Goal: Transaction & Acquisition: Purchase product/service

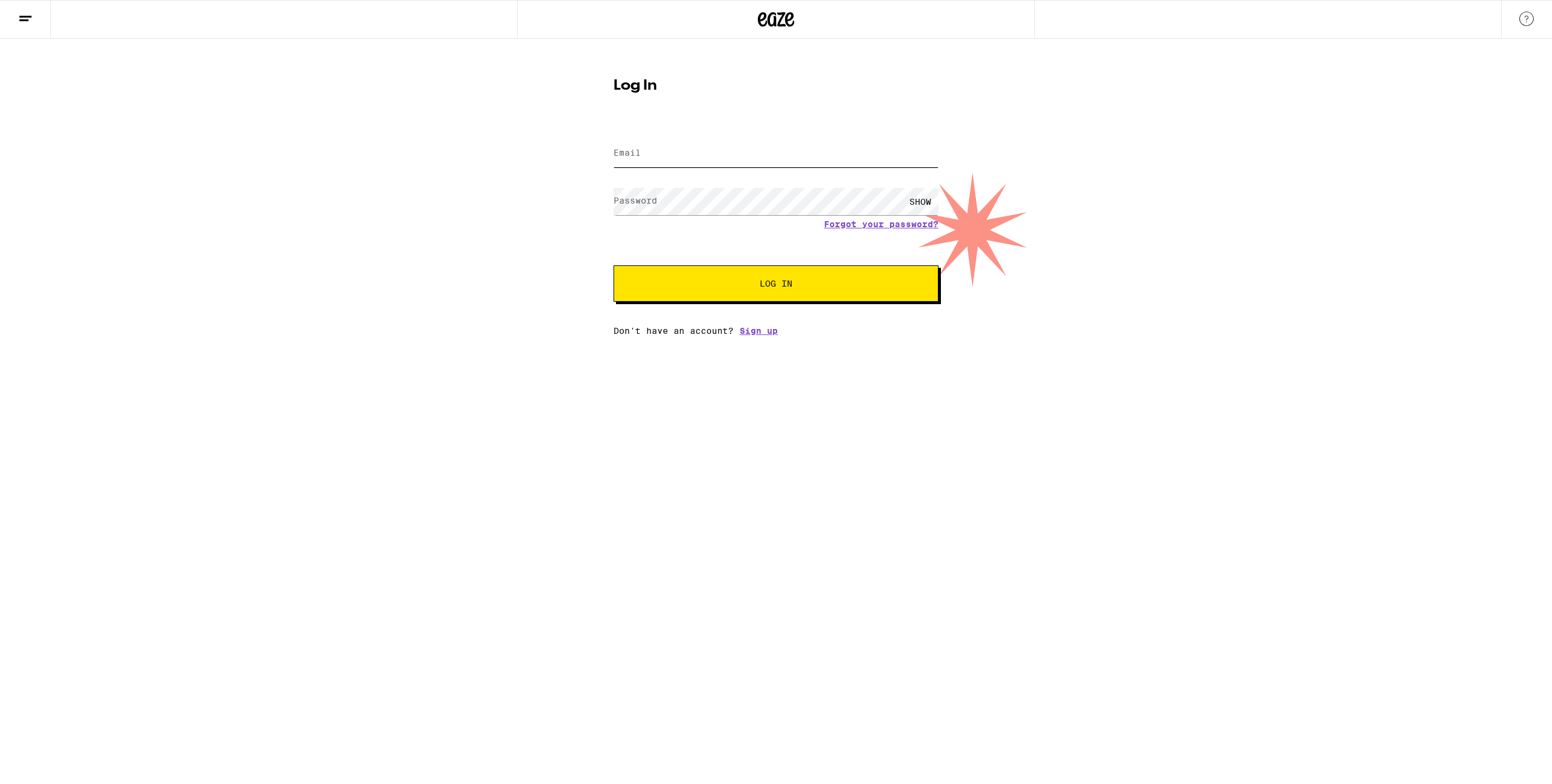
click at [742, 164] on input "Email" at bounding box center [775, 154] width 325 height 27
type input "walljustint@gmail.com"
click at [613, 265] on button "Log In" at bounding box center [775, 283] width 325 height 36
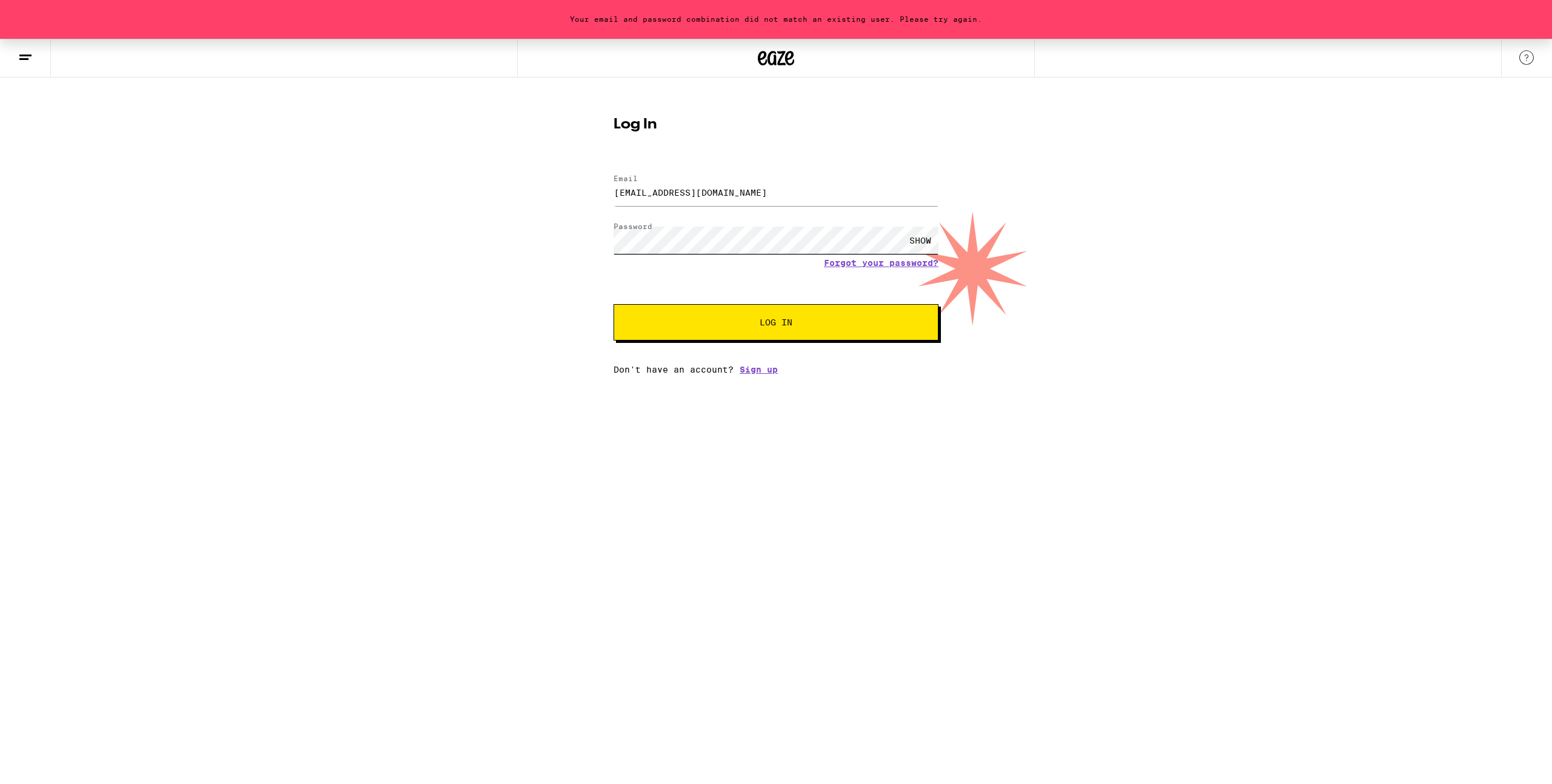
click at [613, 304] on button "Log In" at bounding box center [775, 322] width 325 height 36
click at [899, 261] on link "Forgot your password?" at bounding box center [881, 263] width 115 height 10
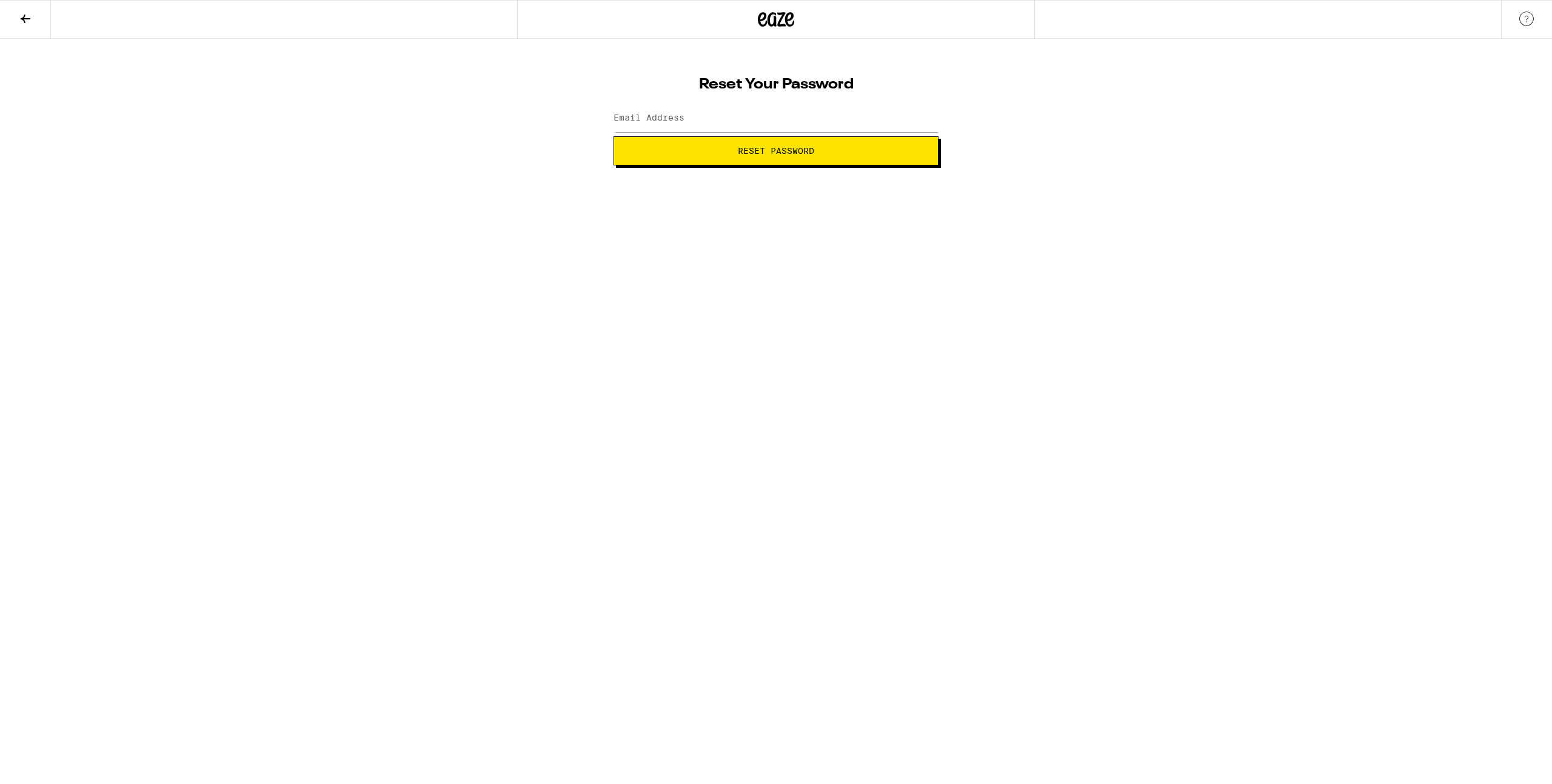
click at [644, 121] on label "Email Address" at bounding box center [649, 118] width 71 height 10
type input "walljustint@gmail.com"
click at [635, 165] on html "Reset Your Password Email Address walljustint@gmail.com Reset Password Weed Del…" at bounding box center [776, 82] width 1552 height 165
click at [642, 147] on span "Reset Password" at bounding box center [775, 151] width 304 height 9
click at [825, 154] on span "Submit" at bounding box center [775, 151] width 304 height 9
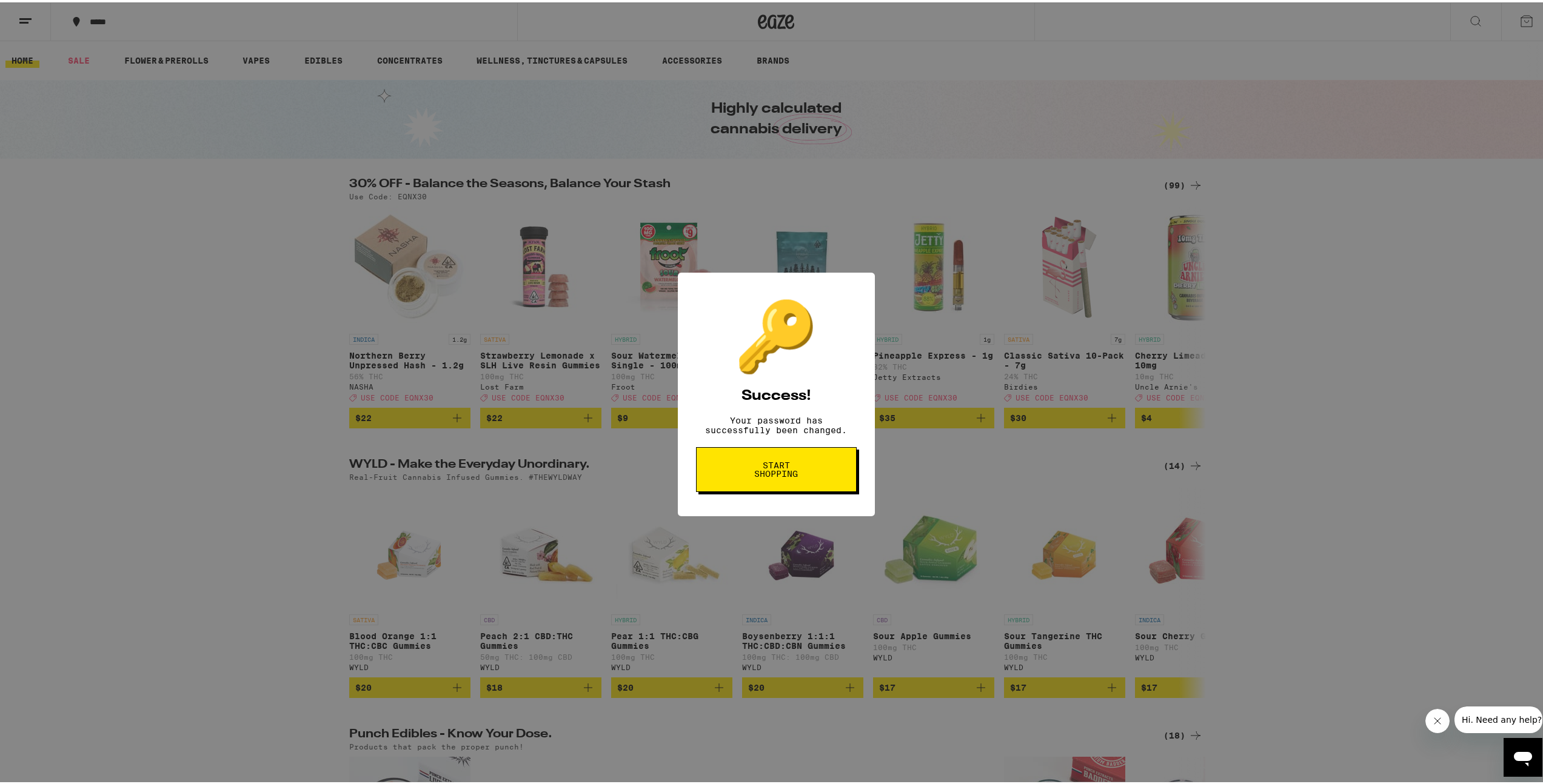
click at [1319, 299] on div "🔑 Success! Your password has successfully been changed. Start shopping" at bounding box center [776, 392] width 1553 height 784
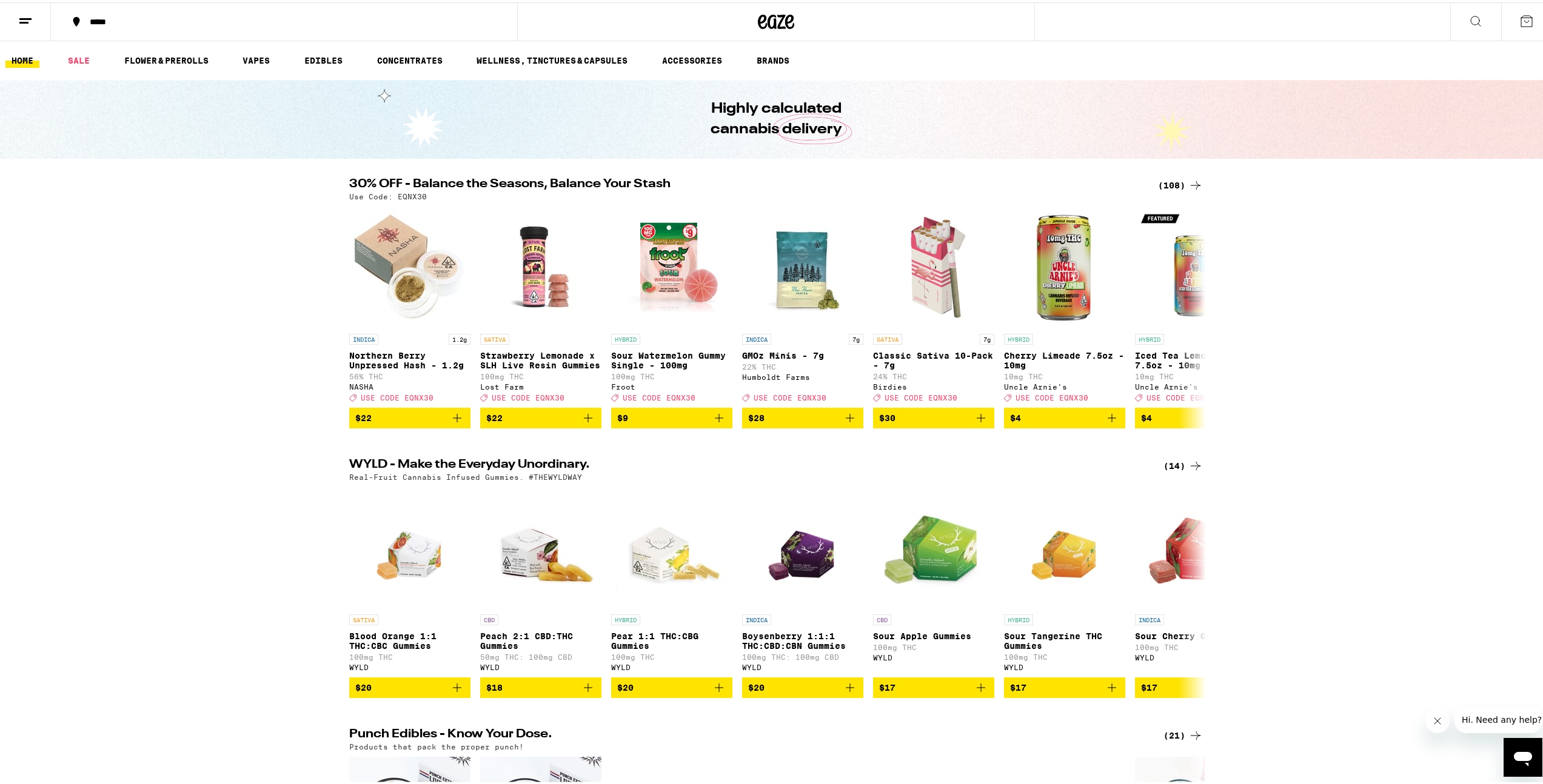
click at [1520, 22] on icon at bounding box center [1527, 19] width 15 height 15
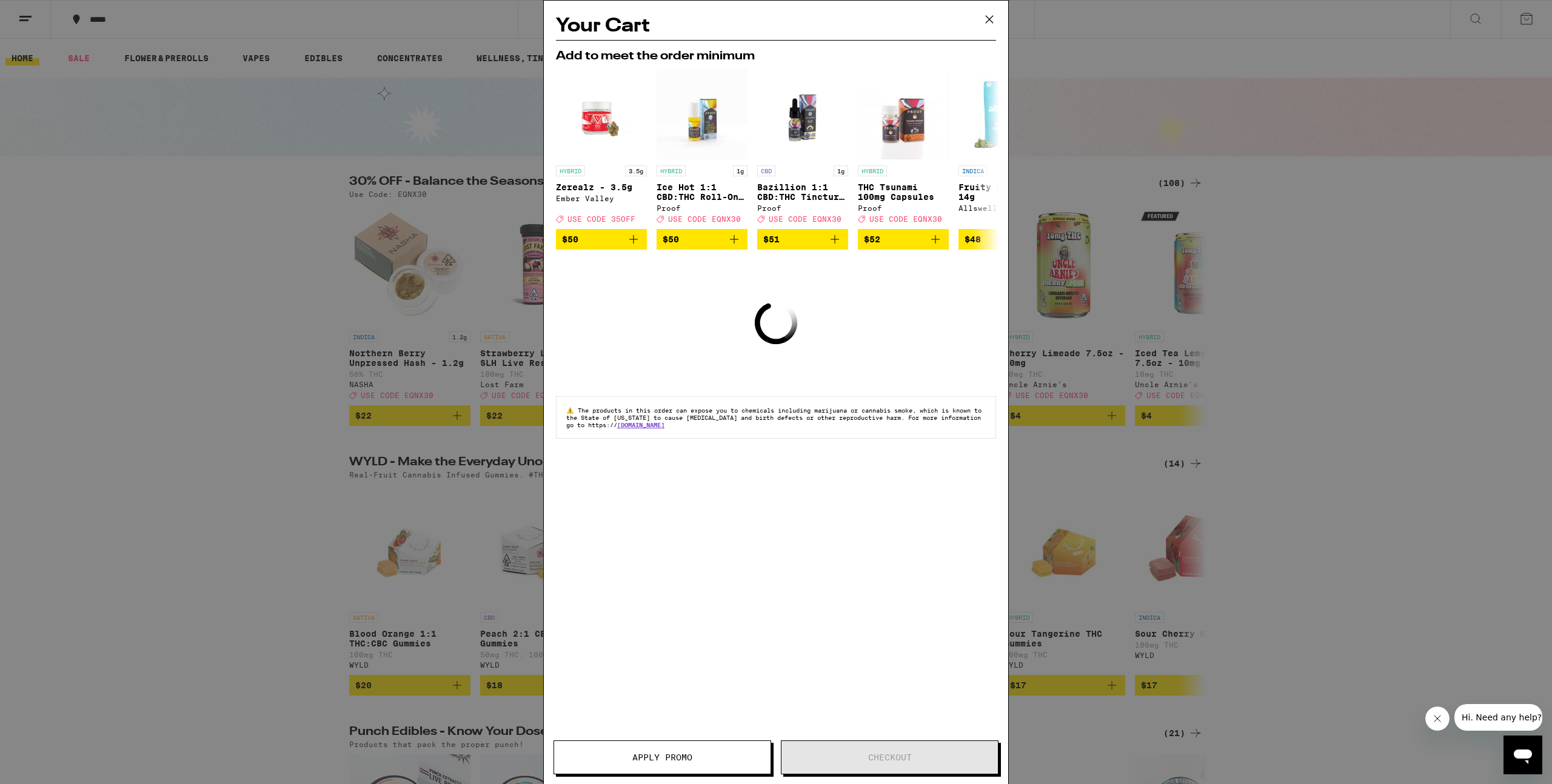
click at [980, 19] on icon at bounding box center [989, 19] width 19 height 19
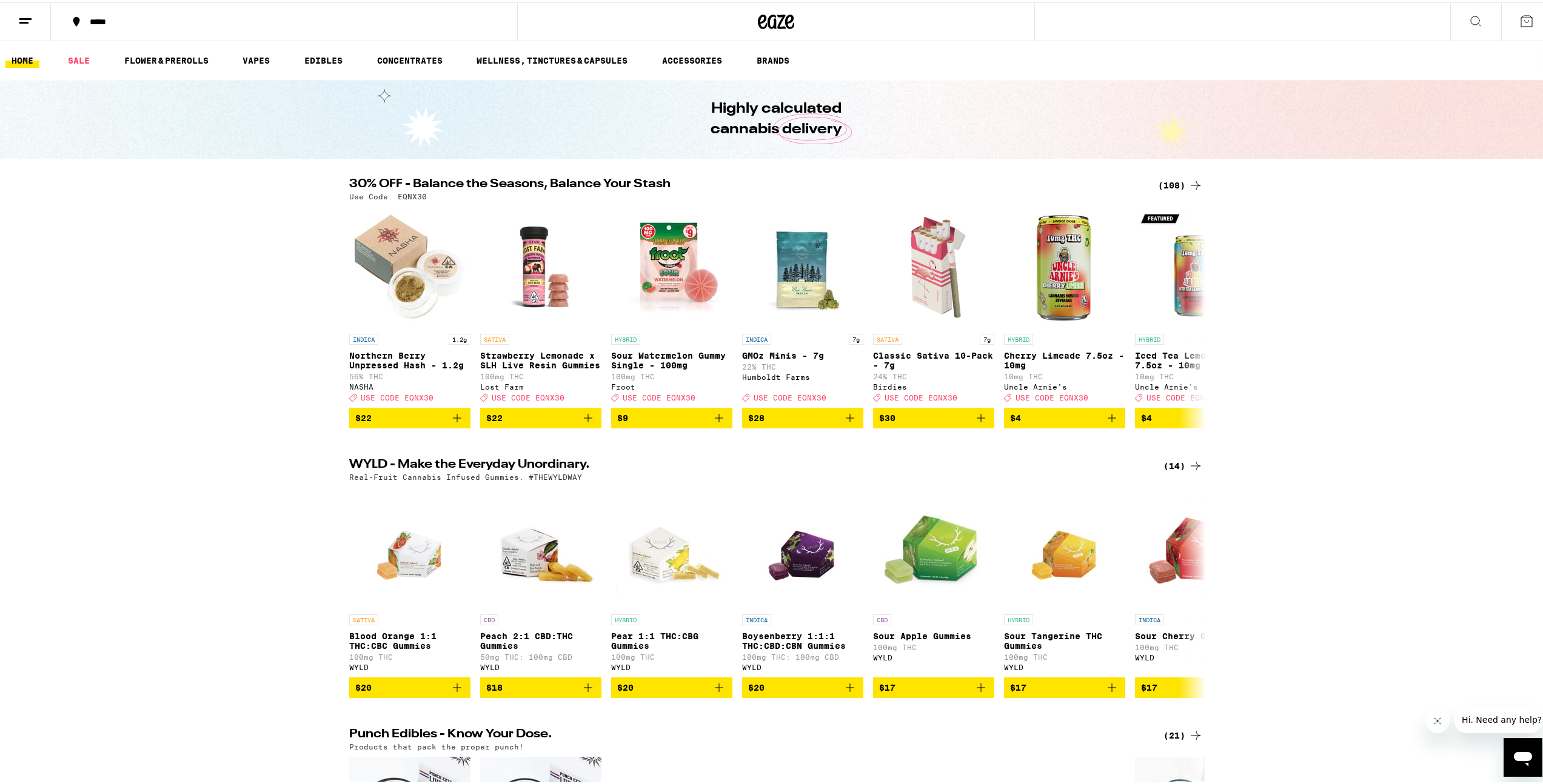
click at [4, 19] on button at bounding box center [25, 19] width 51 height 38
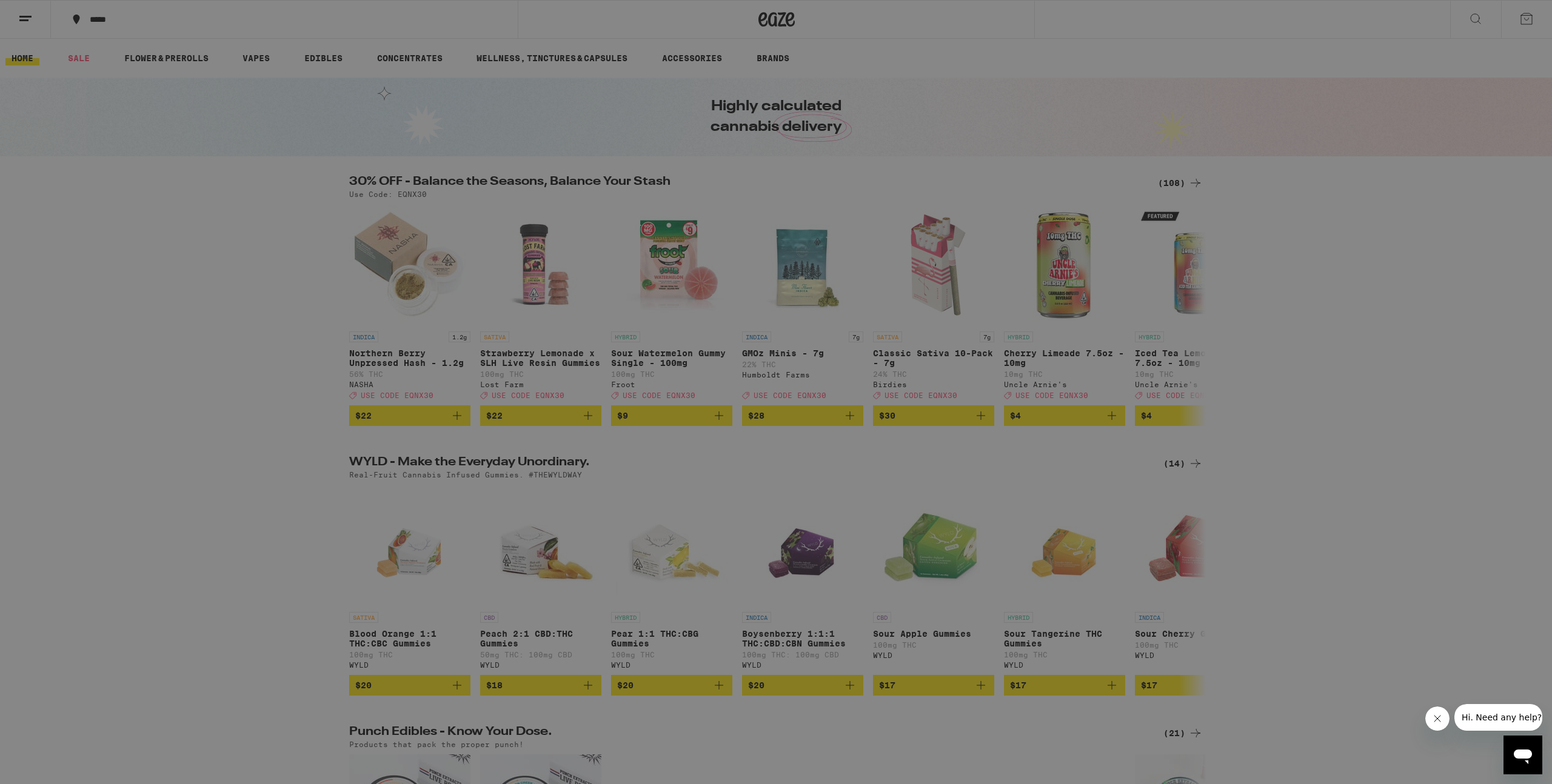
click at [117, 98] on ul "Buy It Again Sale Flower & Prerolls Vapes Edibles Concentrates Wellness, Drops …" at bounding box center [169, 186] width 213 height 228
click at [112, 115] on ul "Buy It Again Sale Flower & Prerolls Vapes Edibles Concentrates Wellness, Drops …" at bounding box center [169, 186] width 213 height 228
click at [111, 100] on div "Sale" at bounding box center [169, 106] width 213 height 15
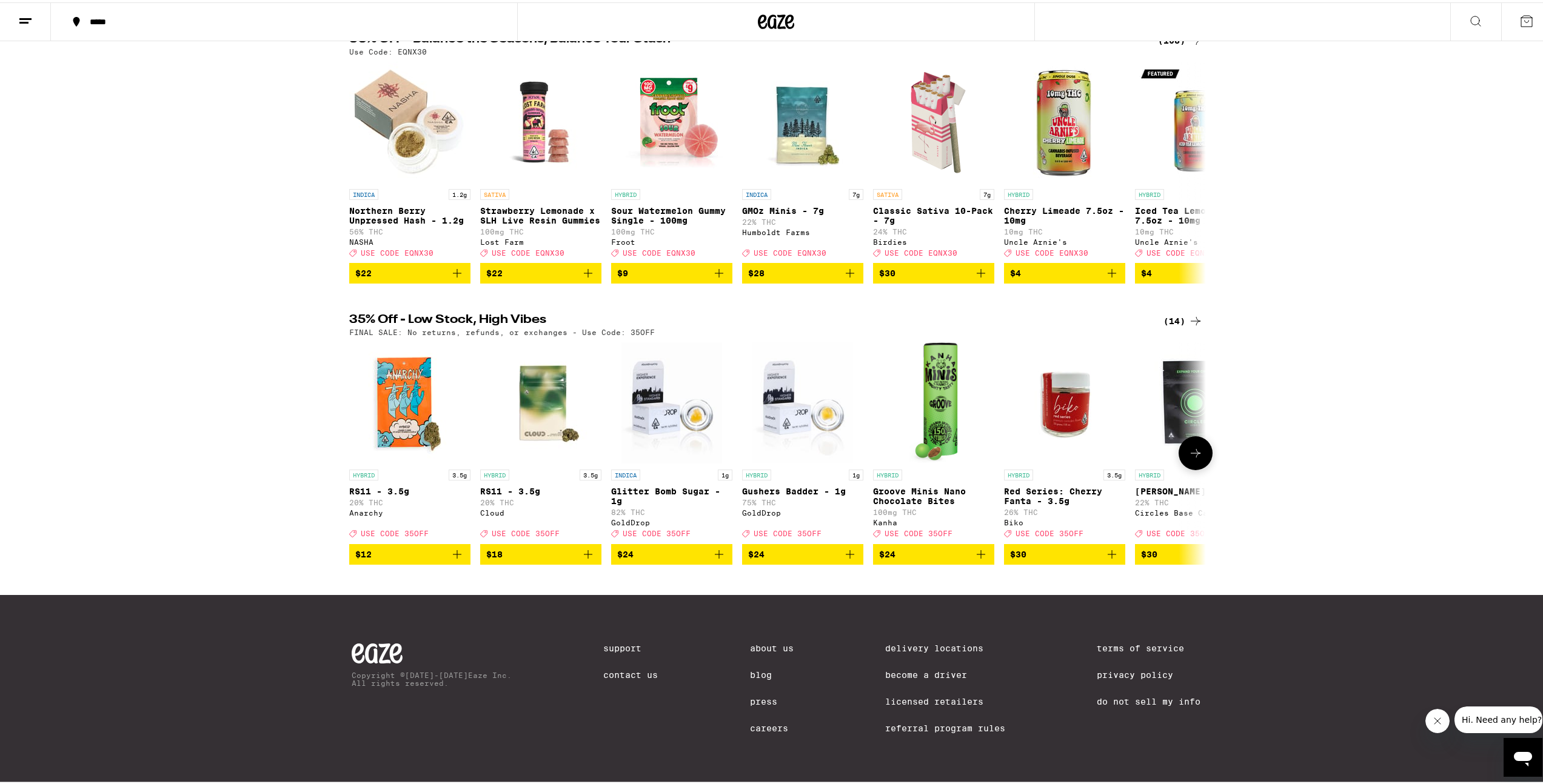
scroll to position [161, 0]
click at [973, 729] on link "Referral Program Rules" at bounding box center [945, 726] width 120 height 10
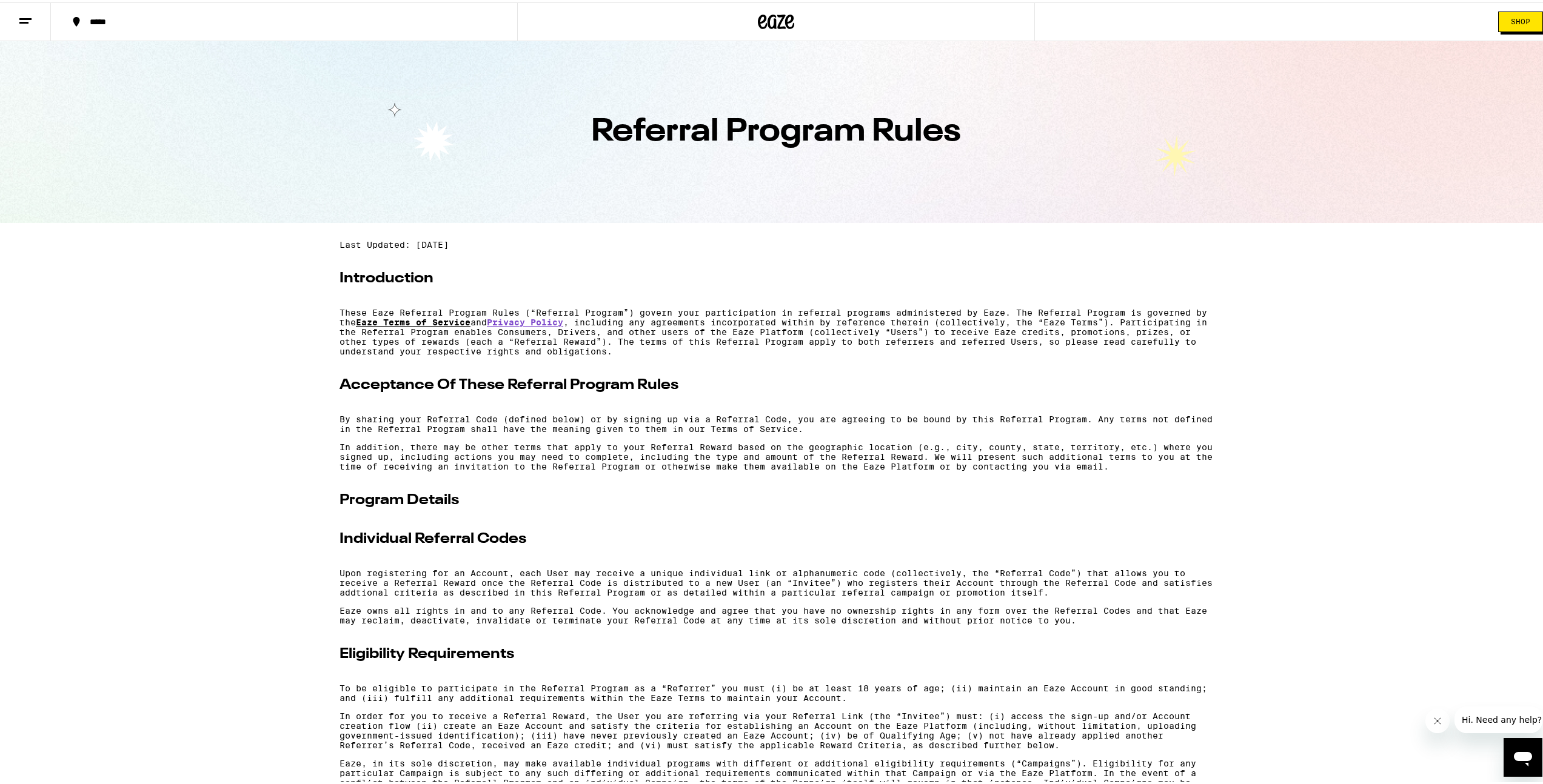
click at [420, 320] on strong "Eaze Terms of Service" at bounding box center [413, 320] width 115 height 10
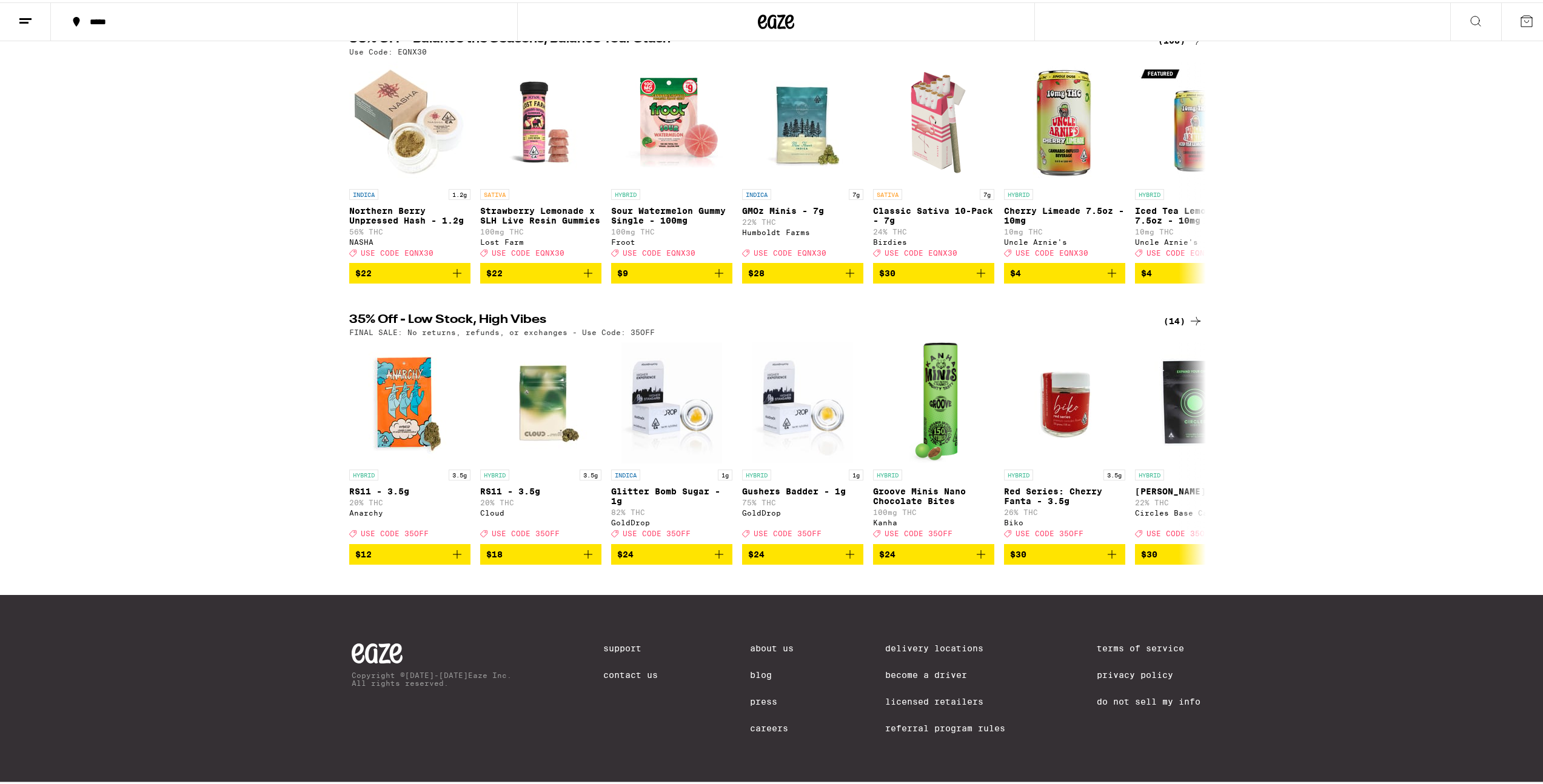
click at [887, 727] on link "Referral Program Rules" at bounding box center [945, 726] width 120 height 10
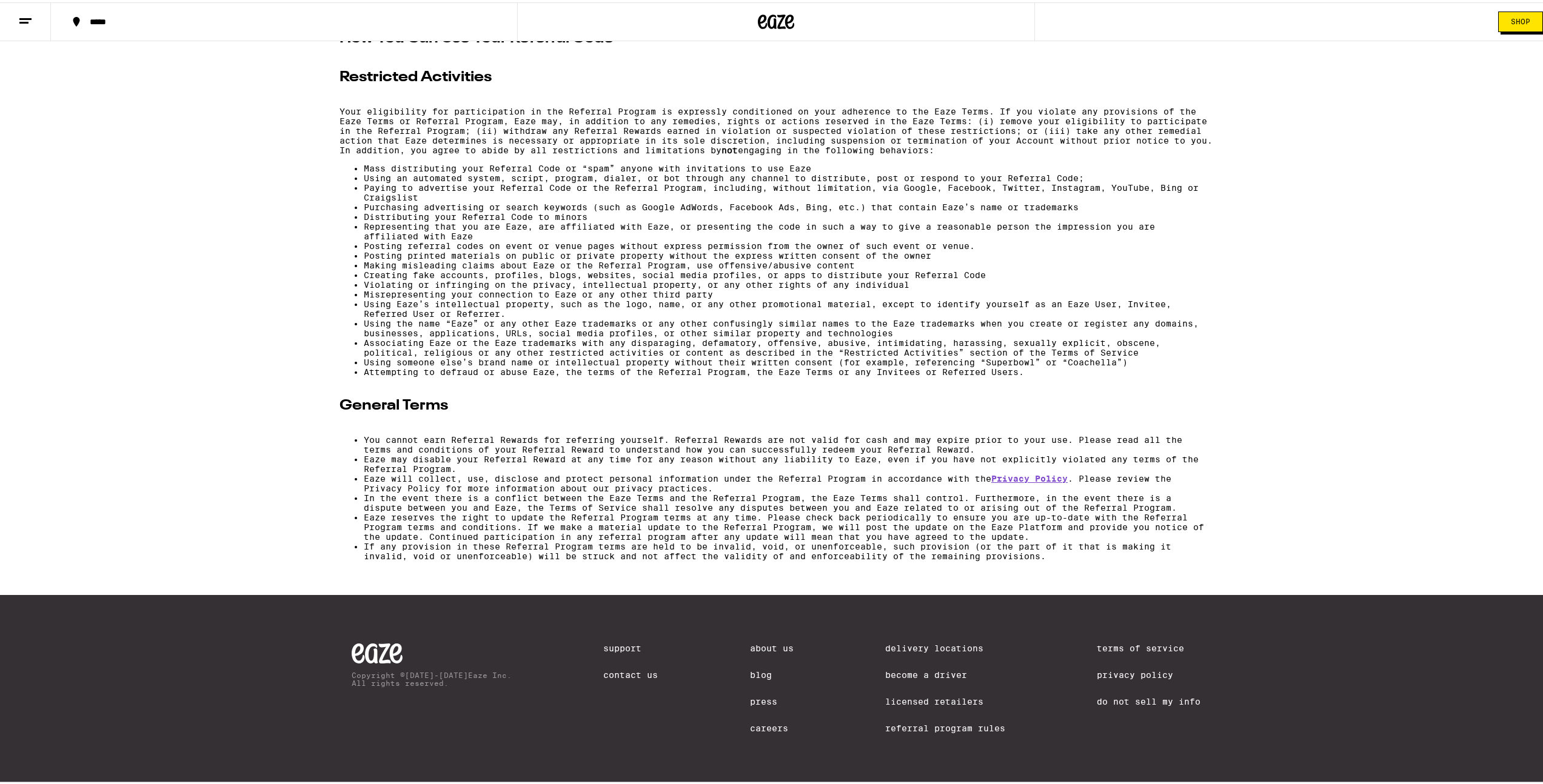
scroll to position [1423, 0]
click at [610, 641] on link "Support" at bounding box center [631, 646] width 55 height 10
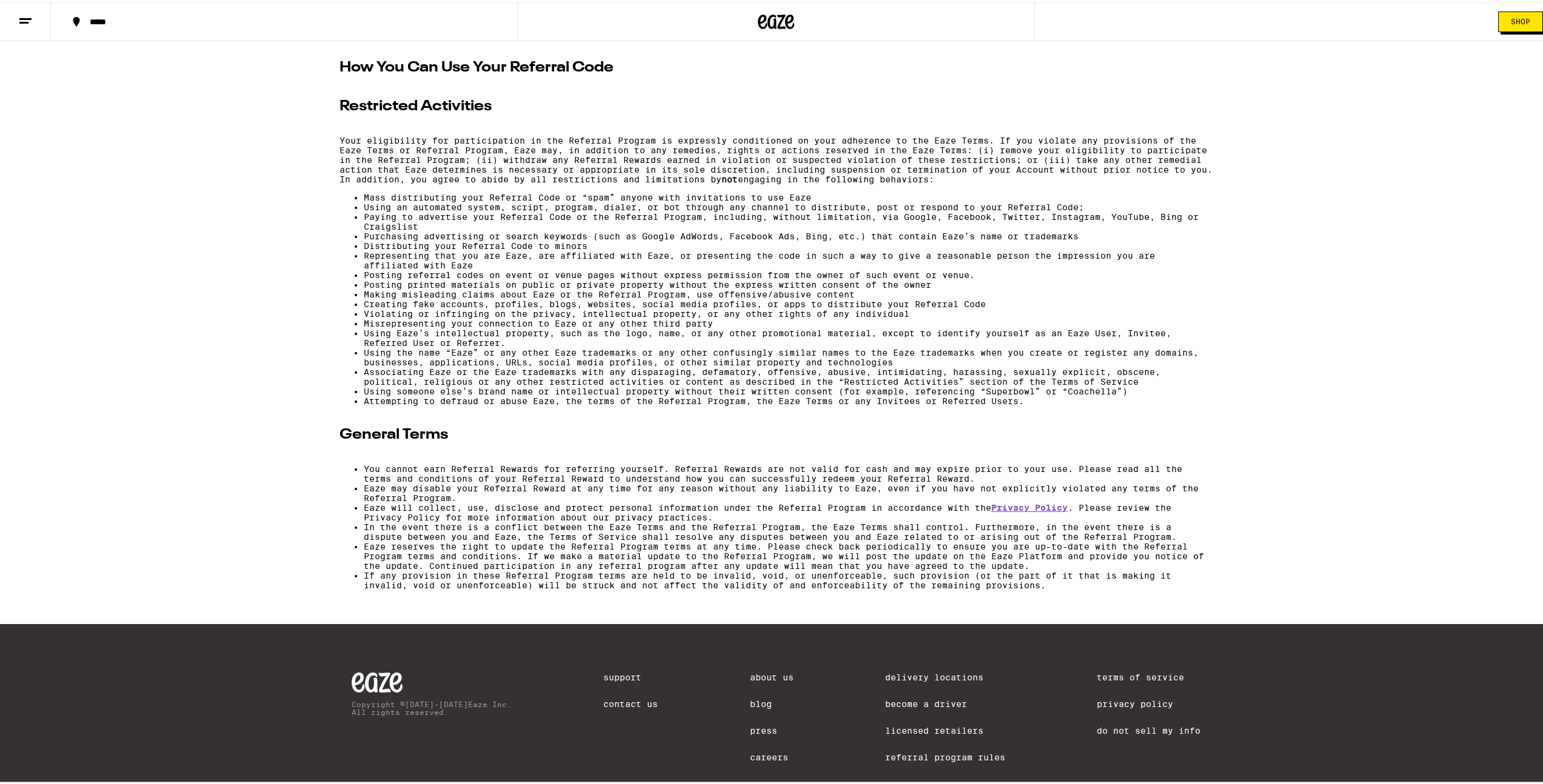
scroll to position [0, 0]
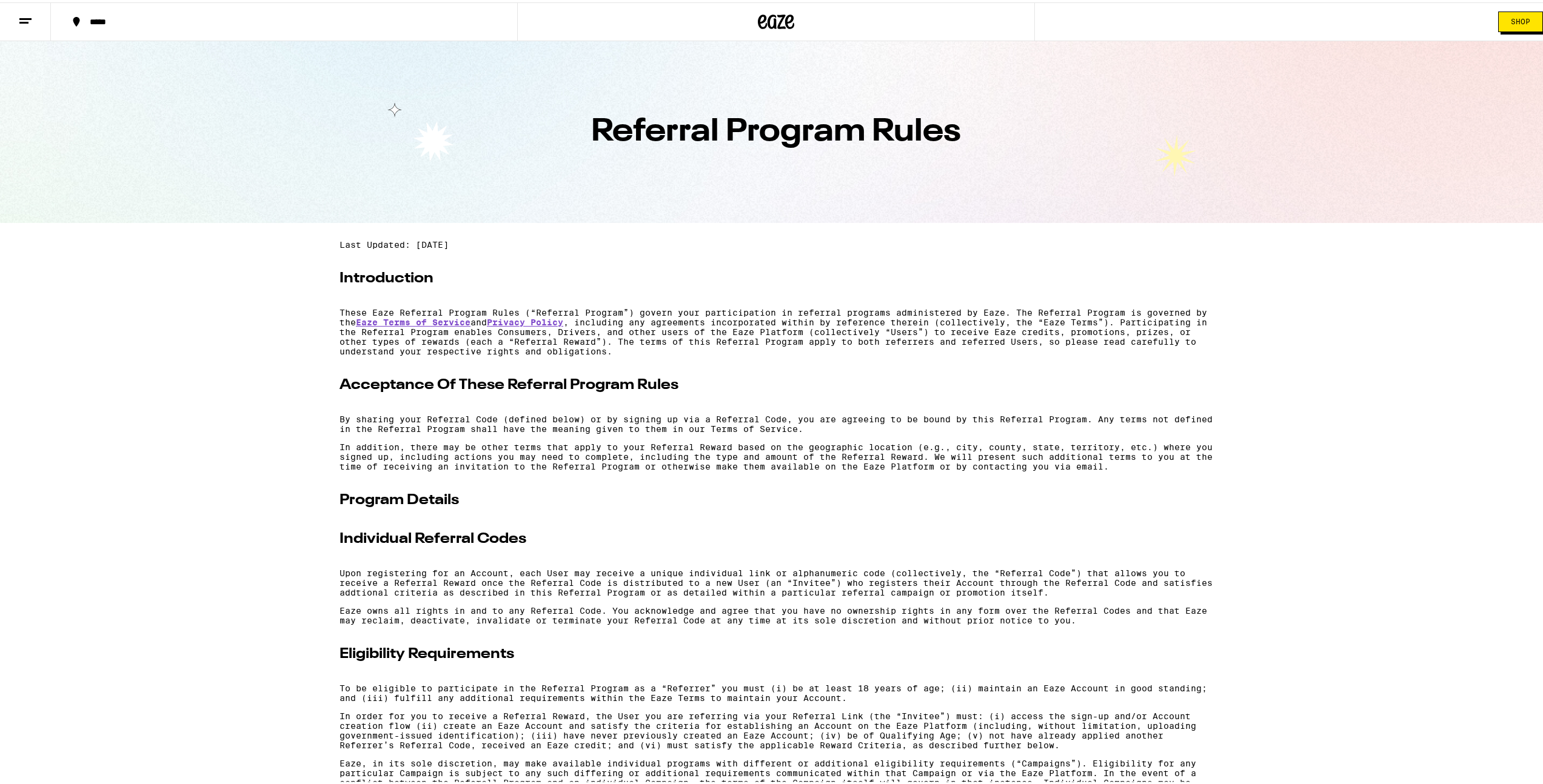
click at [19, 21] on icon at bounding box center [26, 19] width 15 height 15
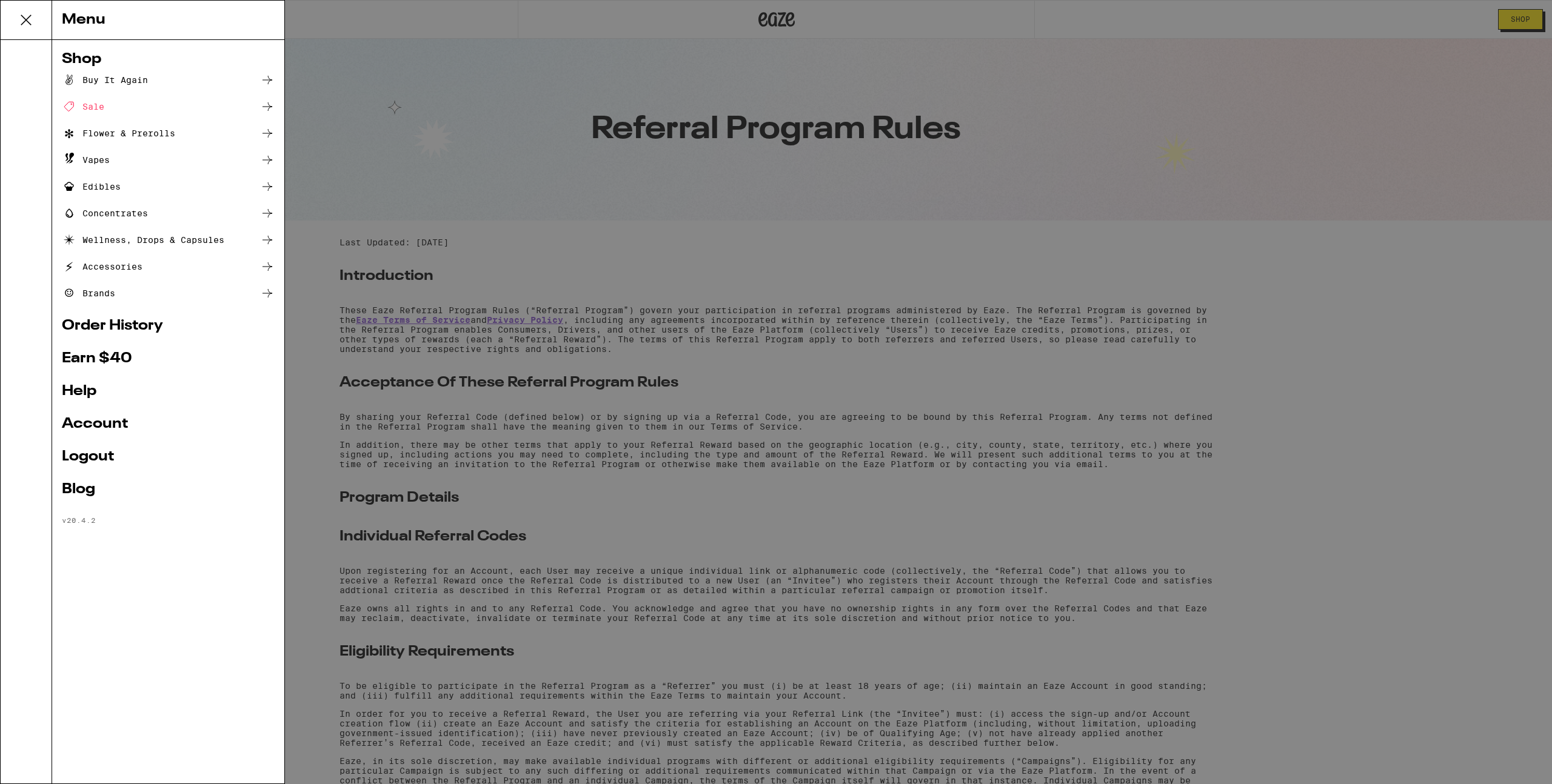
click at [103, 355] on link "Earn $ 40" at bounding box center [169, 359] width 213 height 15
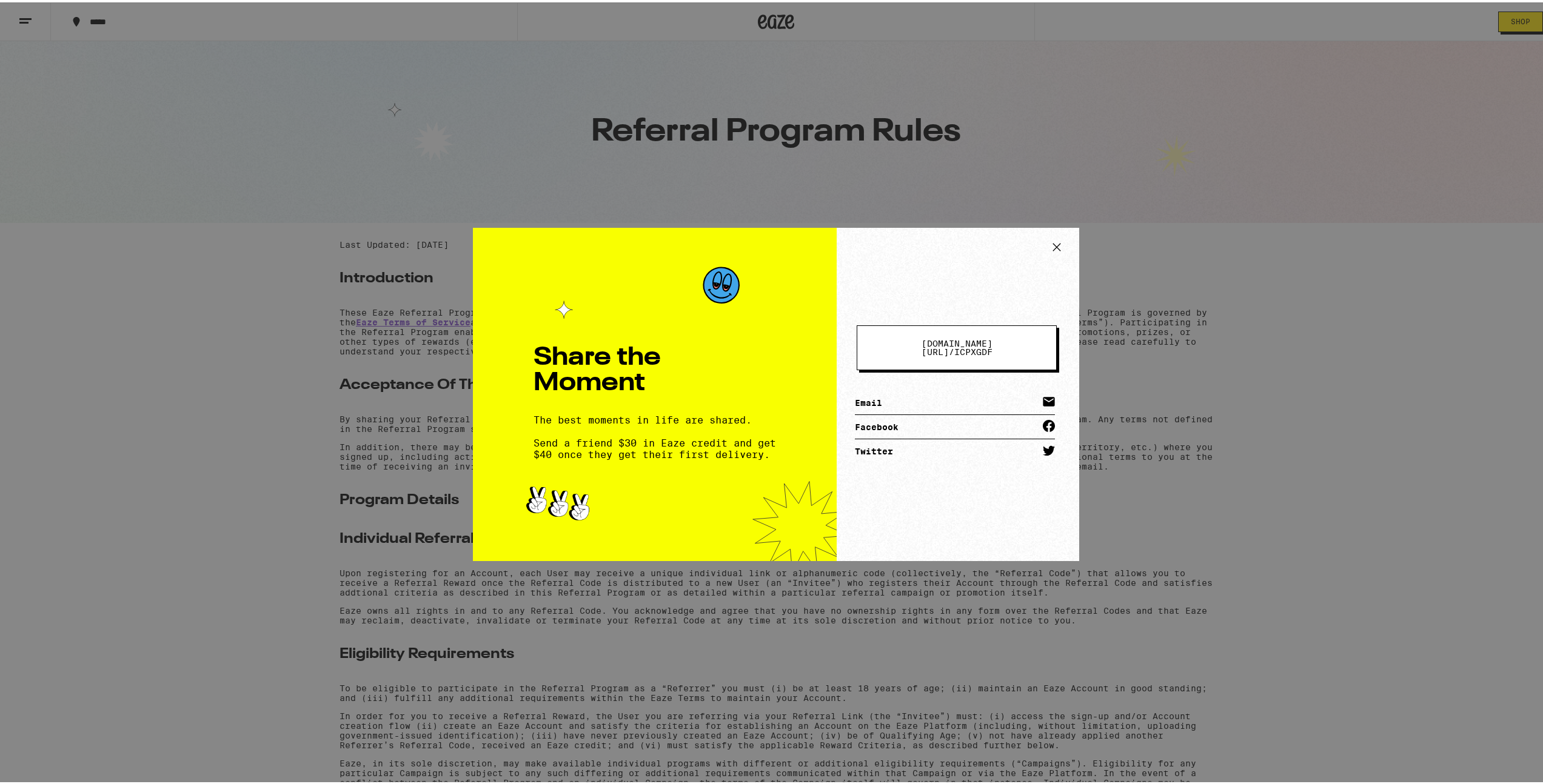
click at [897, 340] on button "eaze.com/share/l / icpxgdf" at bounding box center [957, 346] width 200 height 45
click at [1054, 243] on icon at bounding box center [1056, 244] width 7 height 7
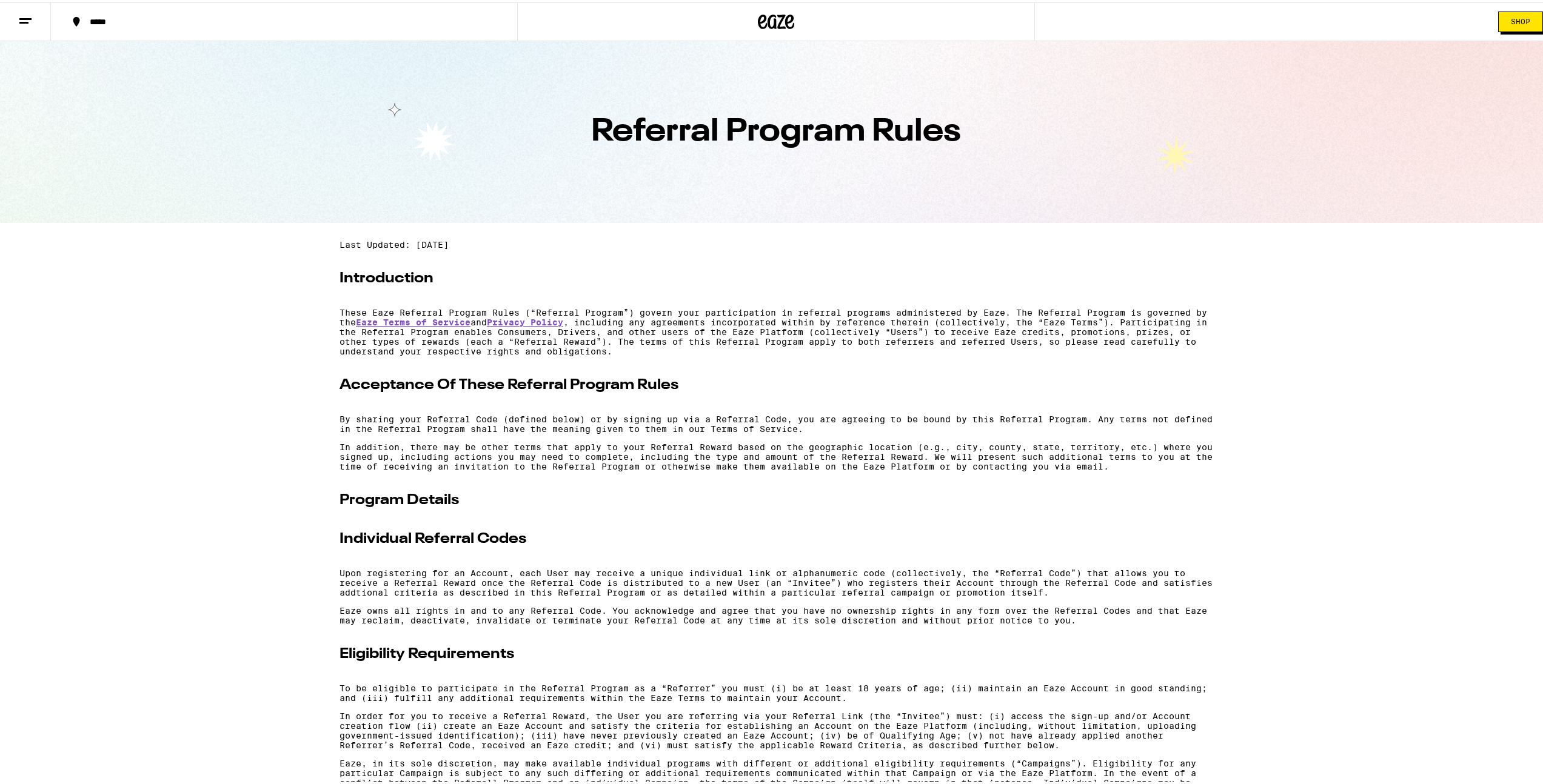
click at [19, 20] on icon at bounding box center [26, 19] width 15 height 15
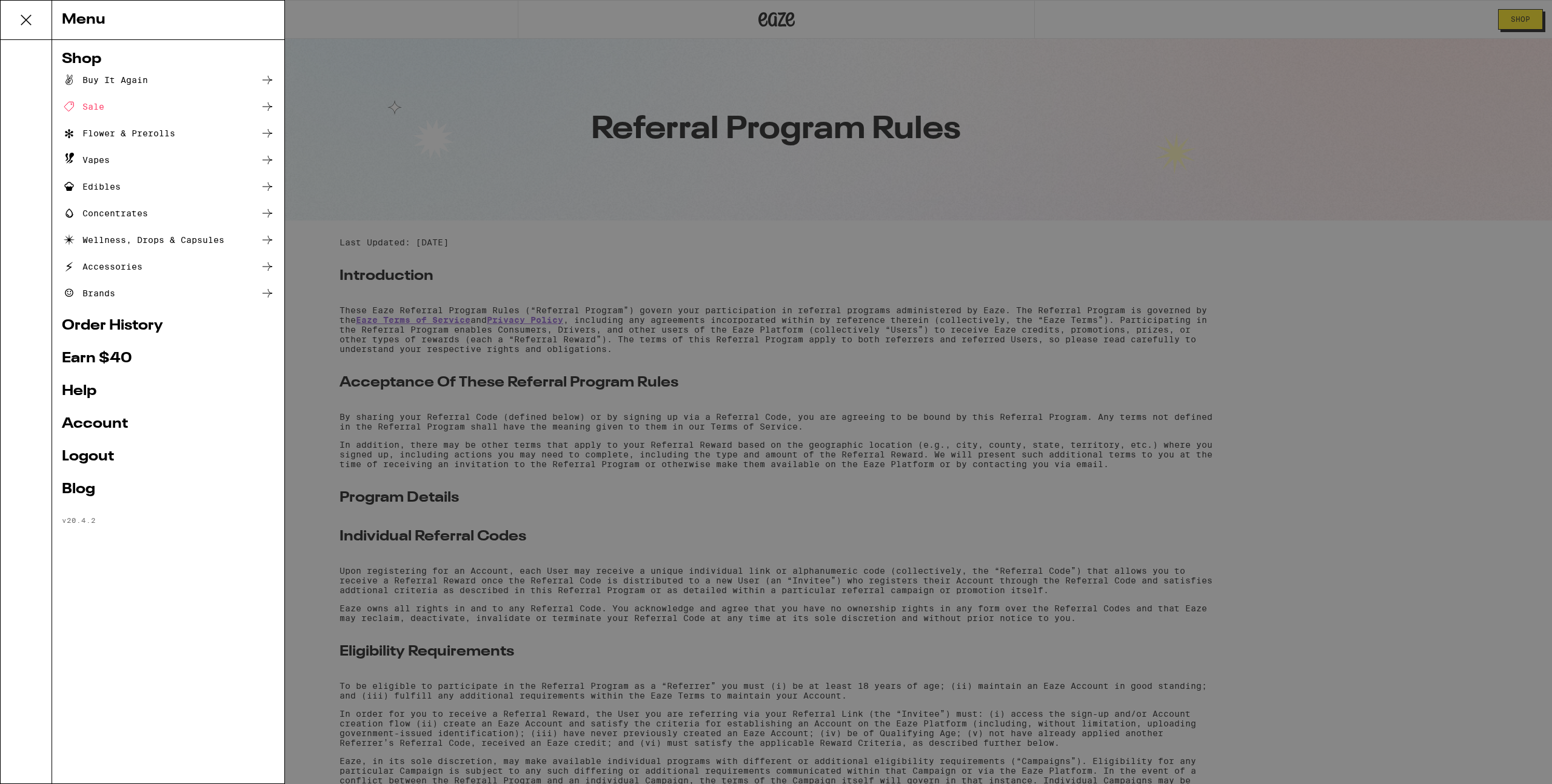
click at [106, 292] on div "Brands" at bounding box center [89, 294] width 53 height 15
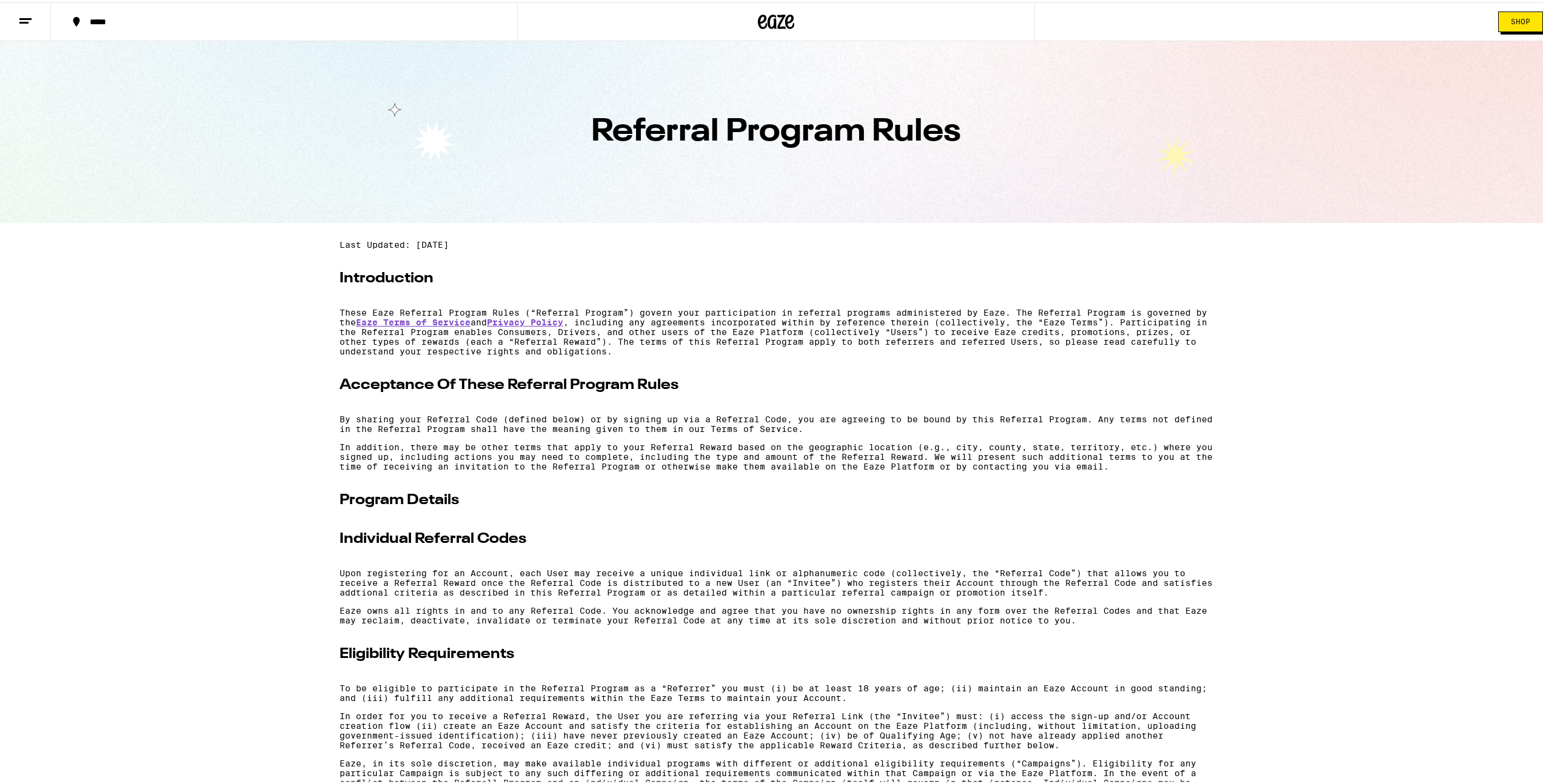
click at [21, 21] on icon at bounding box center [26, 19] width 15 height 15
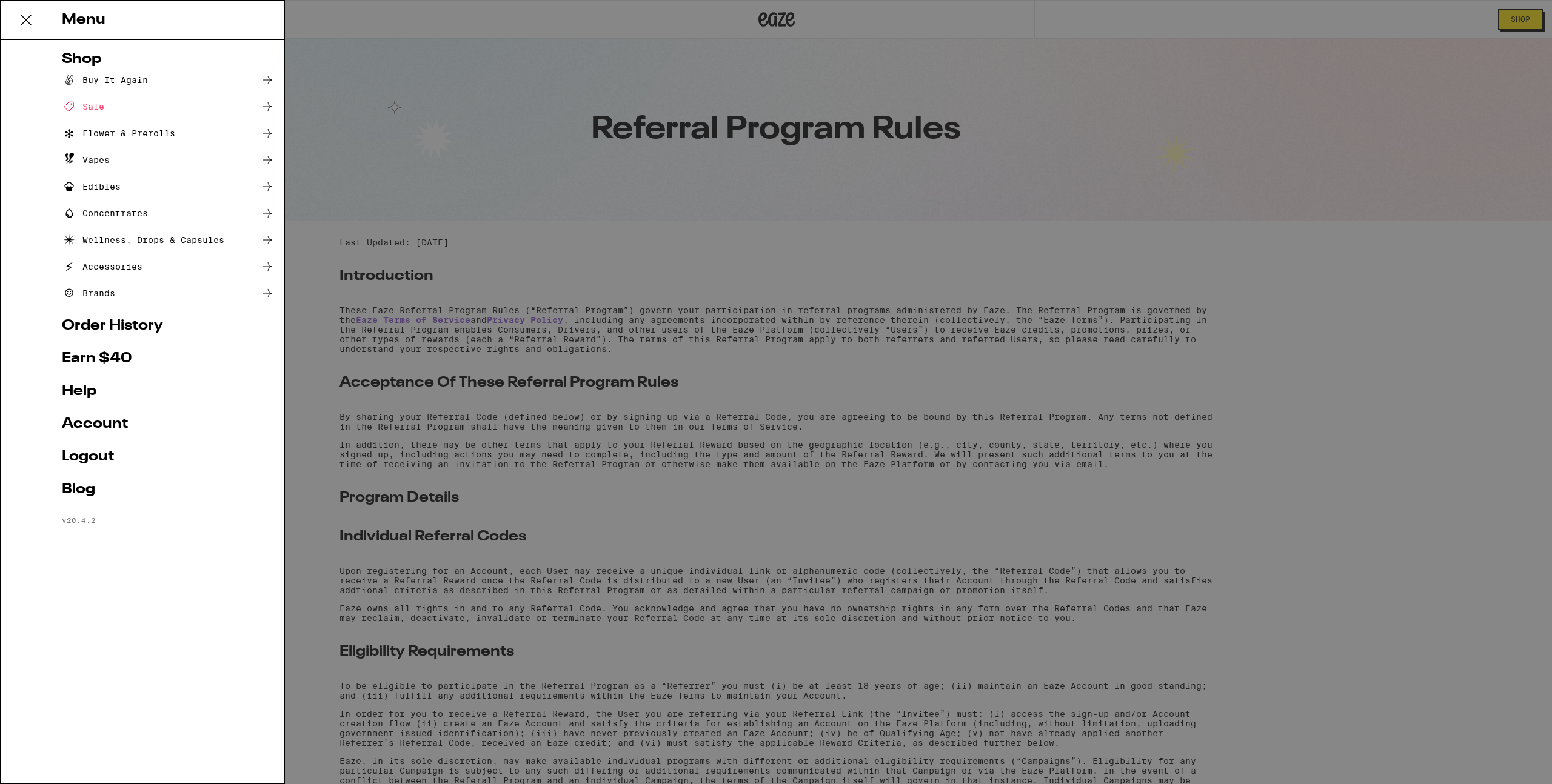
click at [93, 327] on link "Order History" at bounding box center [169, 326] width 213 height 15
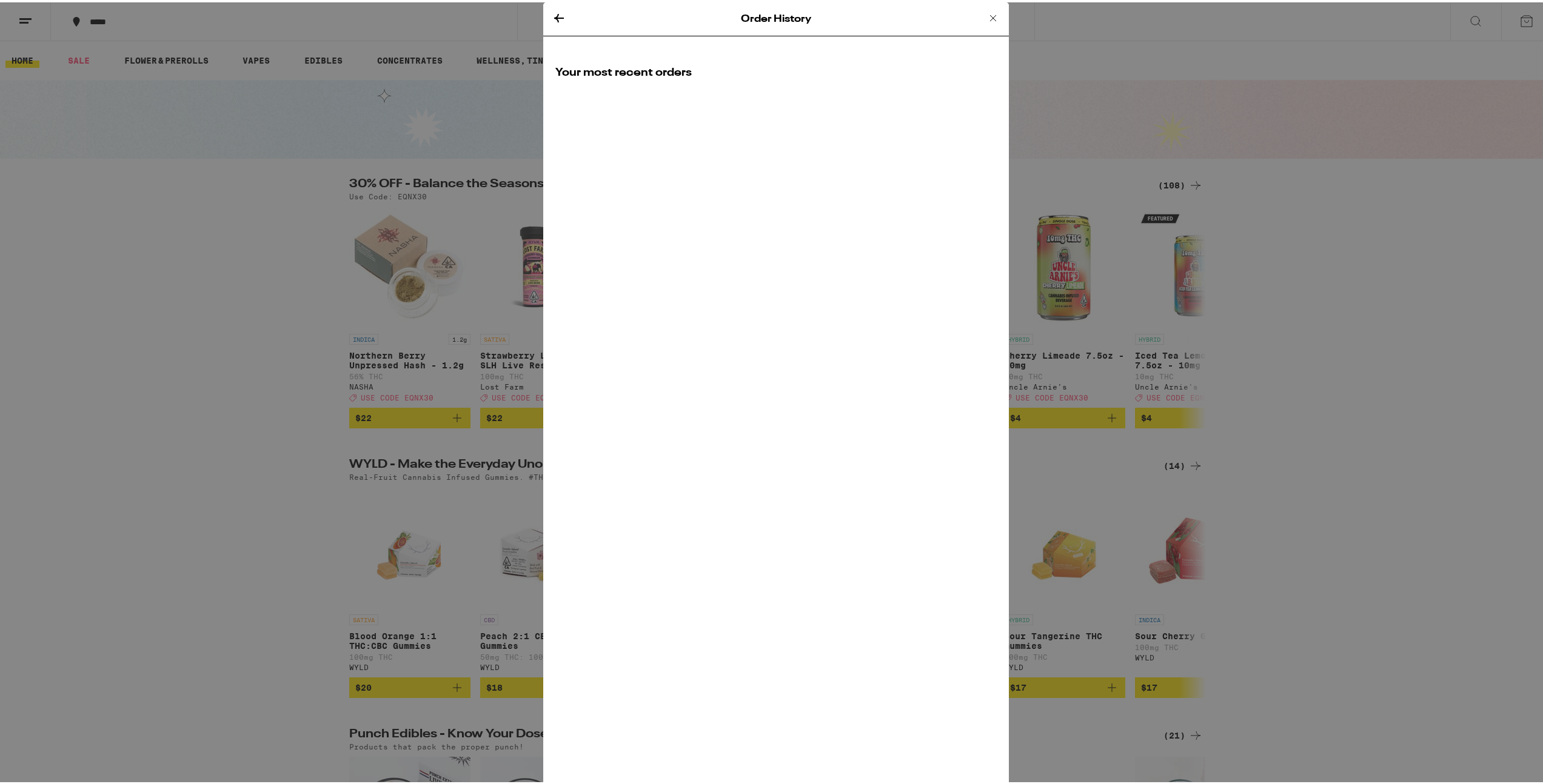
click at [692, 114] on div "Order History Your most recent orders" at bounding box center [776, 392] width 466 height 784
click at [604, 69] on h2 "Your most recent orders" at bounding box center [776, 70] width 441 height 15
click at [554, 14] on icon at bounding box center [559, 15] width 10 height 9
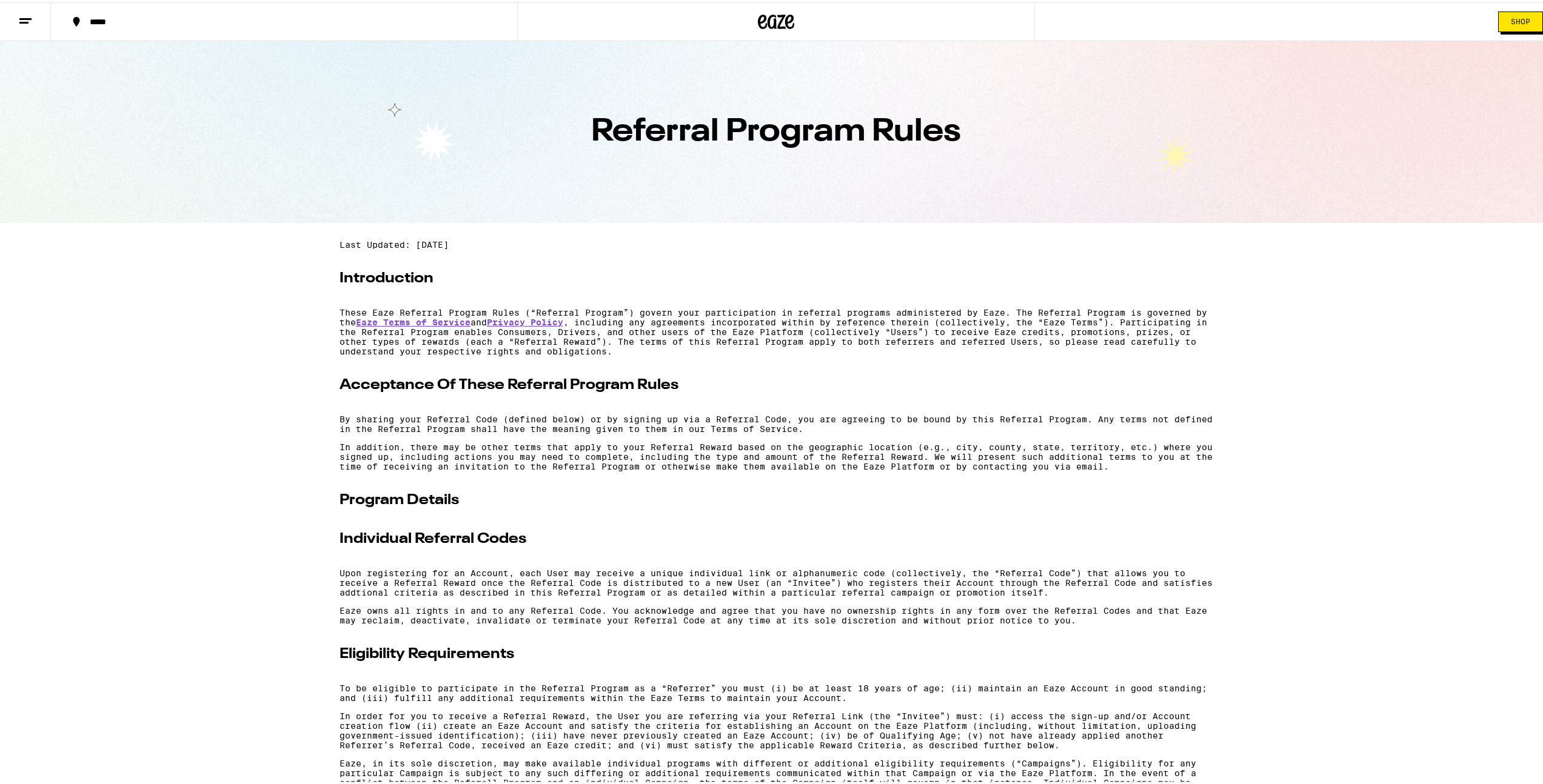
click at [19, 15] on icon at bounding box center [26, 19] width 15 height 15
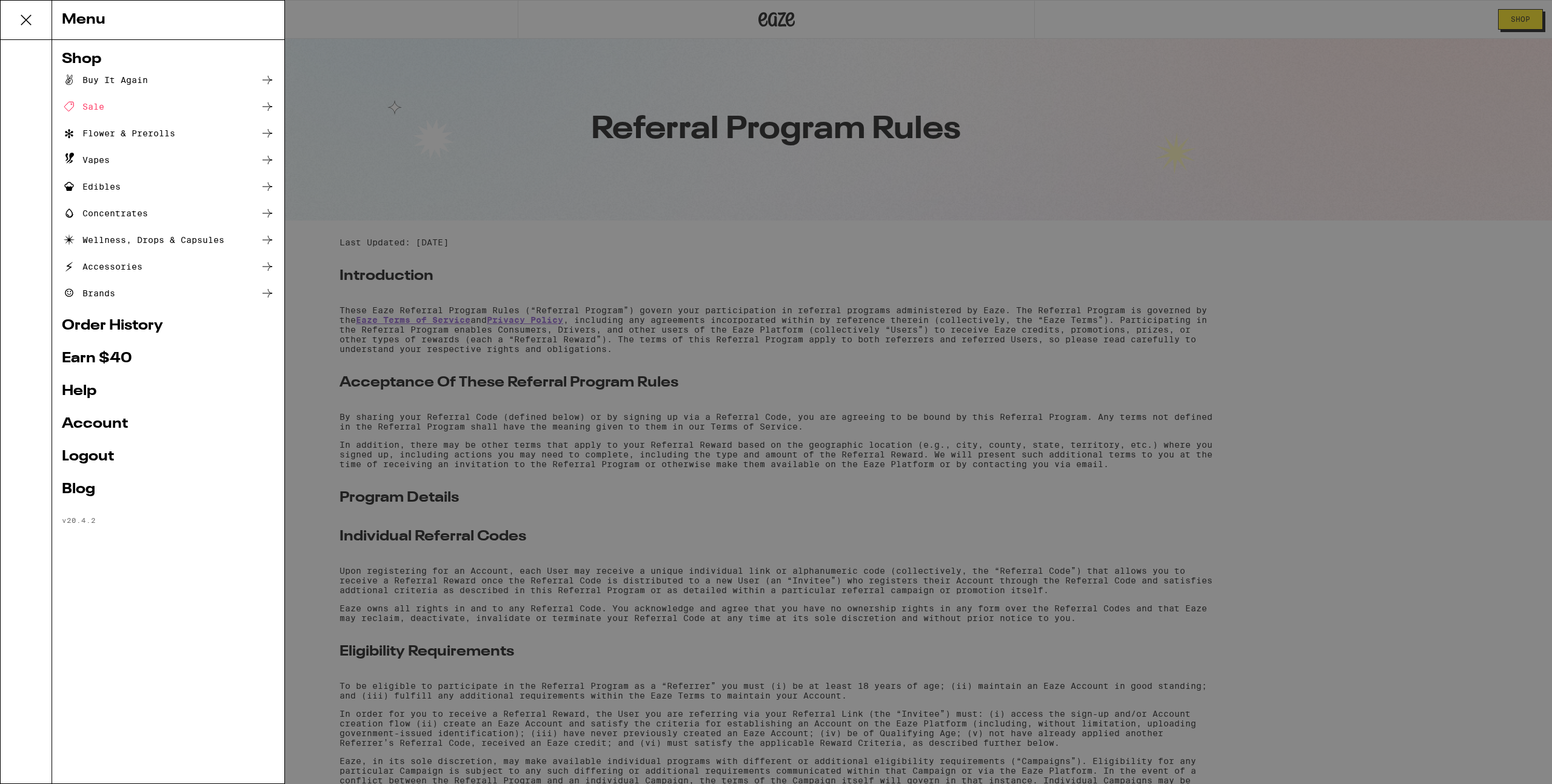
click at [21, 18] on icon at bounding box center [26, 20] width 24 height 24
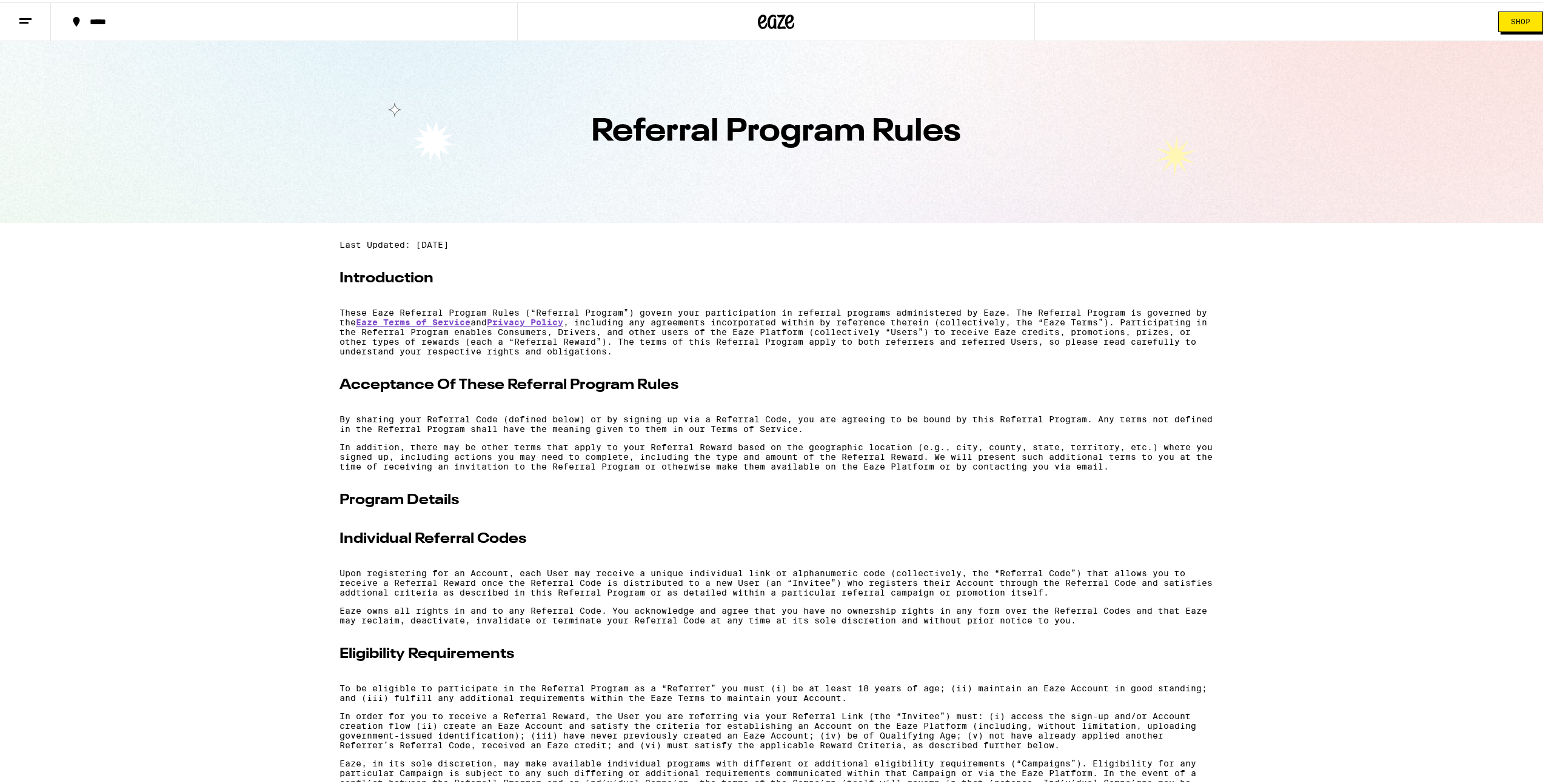
click at [767, 21] on icon at bounding box center [776, 19] width 36 height 22
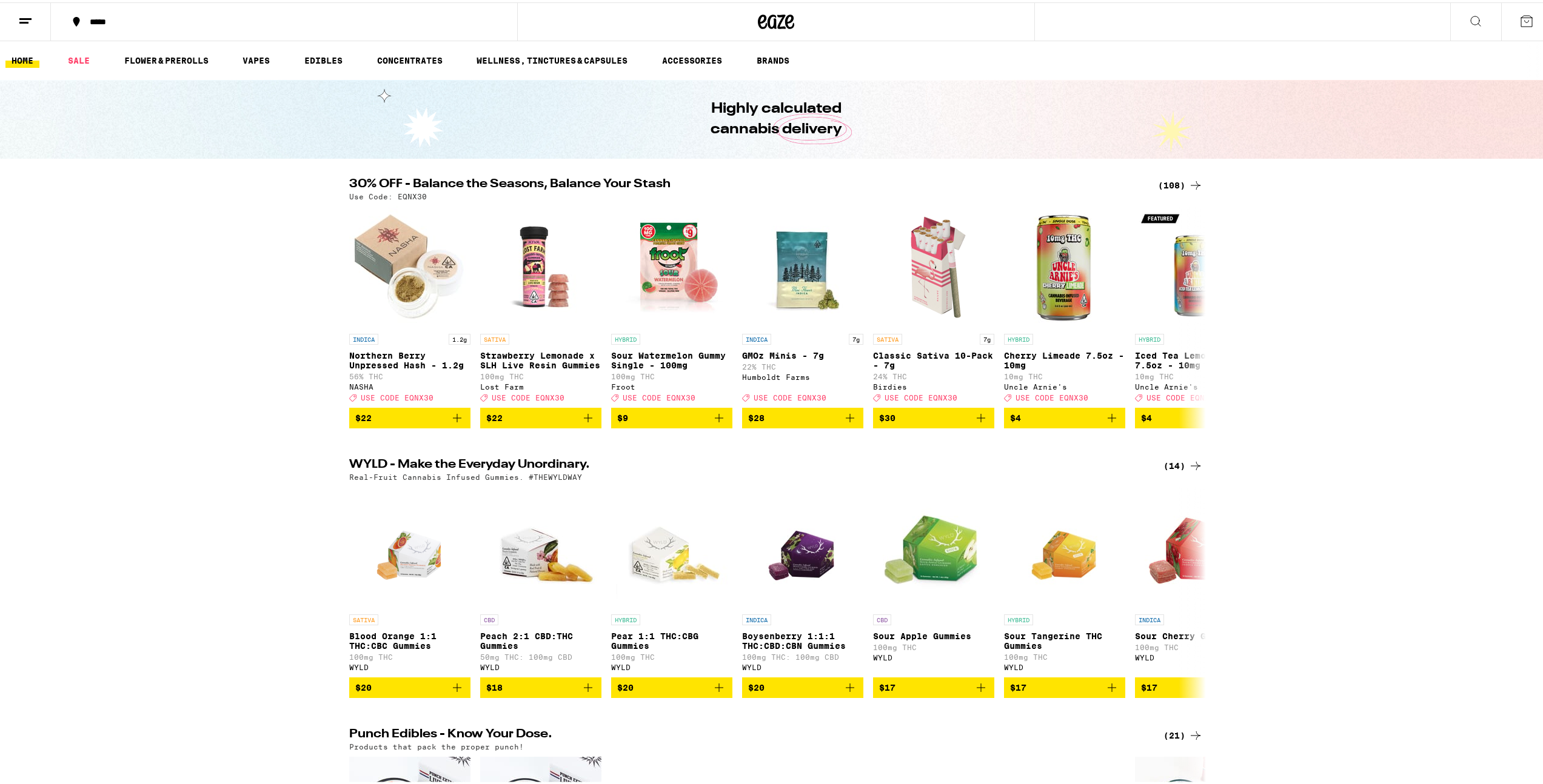
click at [38, 18] on button at bounding box center [25, 19] width 51 height 38
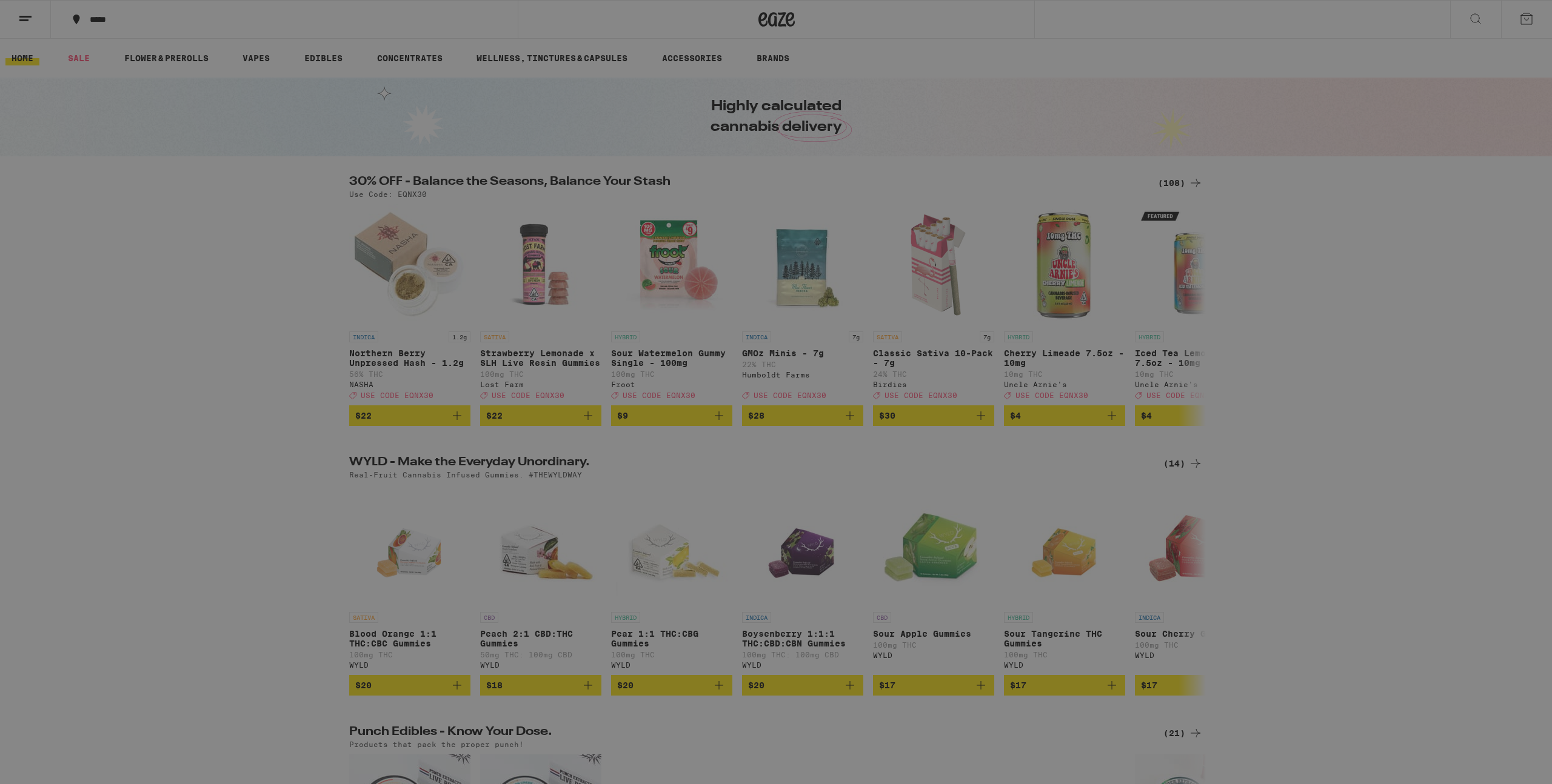
click at [131, 325] on link "Order History" at bounding box center [169, 326] width 213 height 15
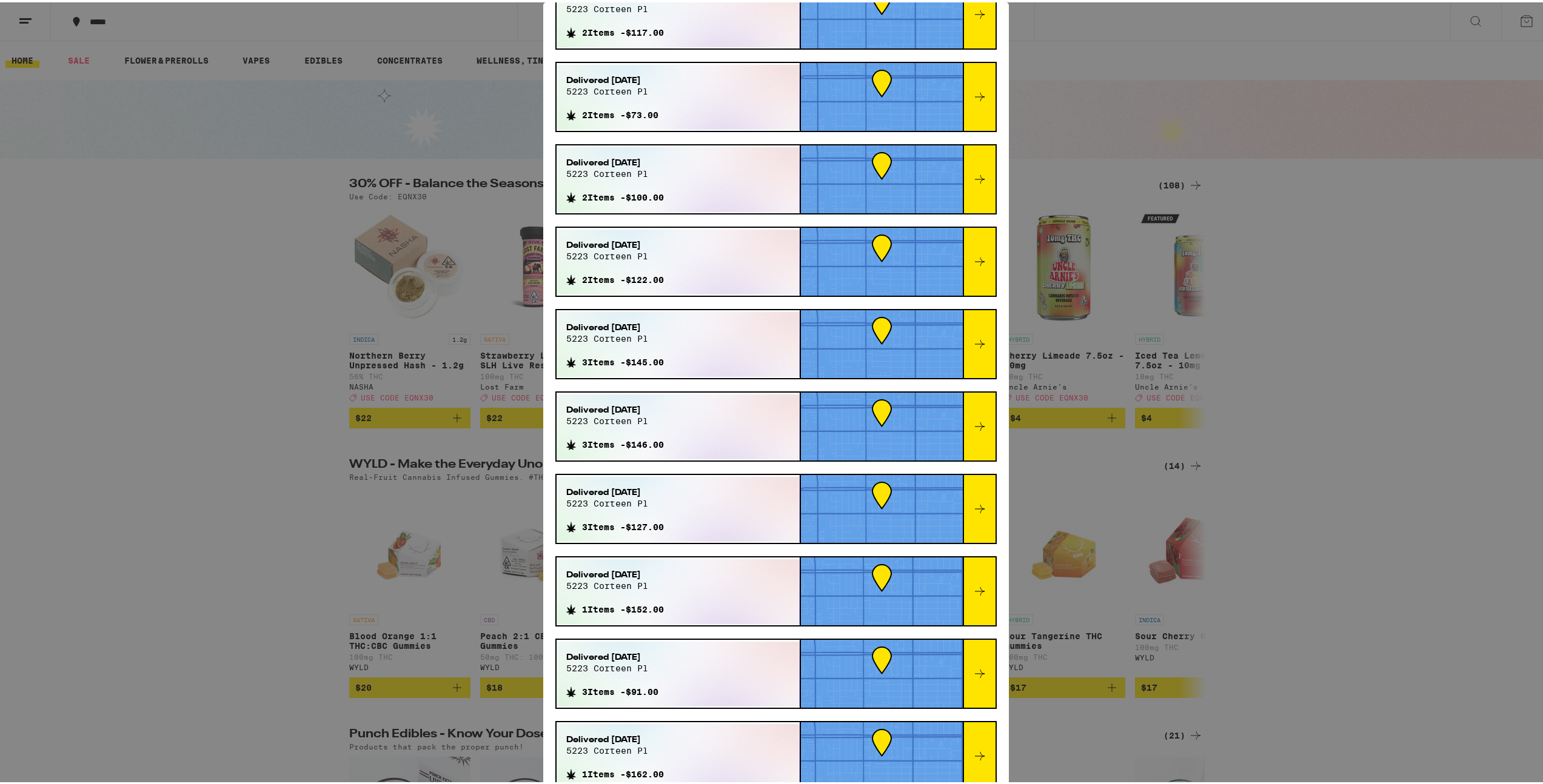
scroll to position [148, 0]
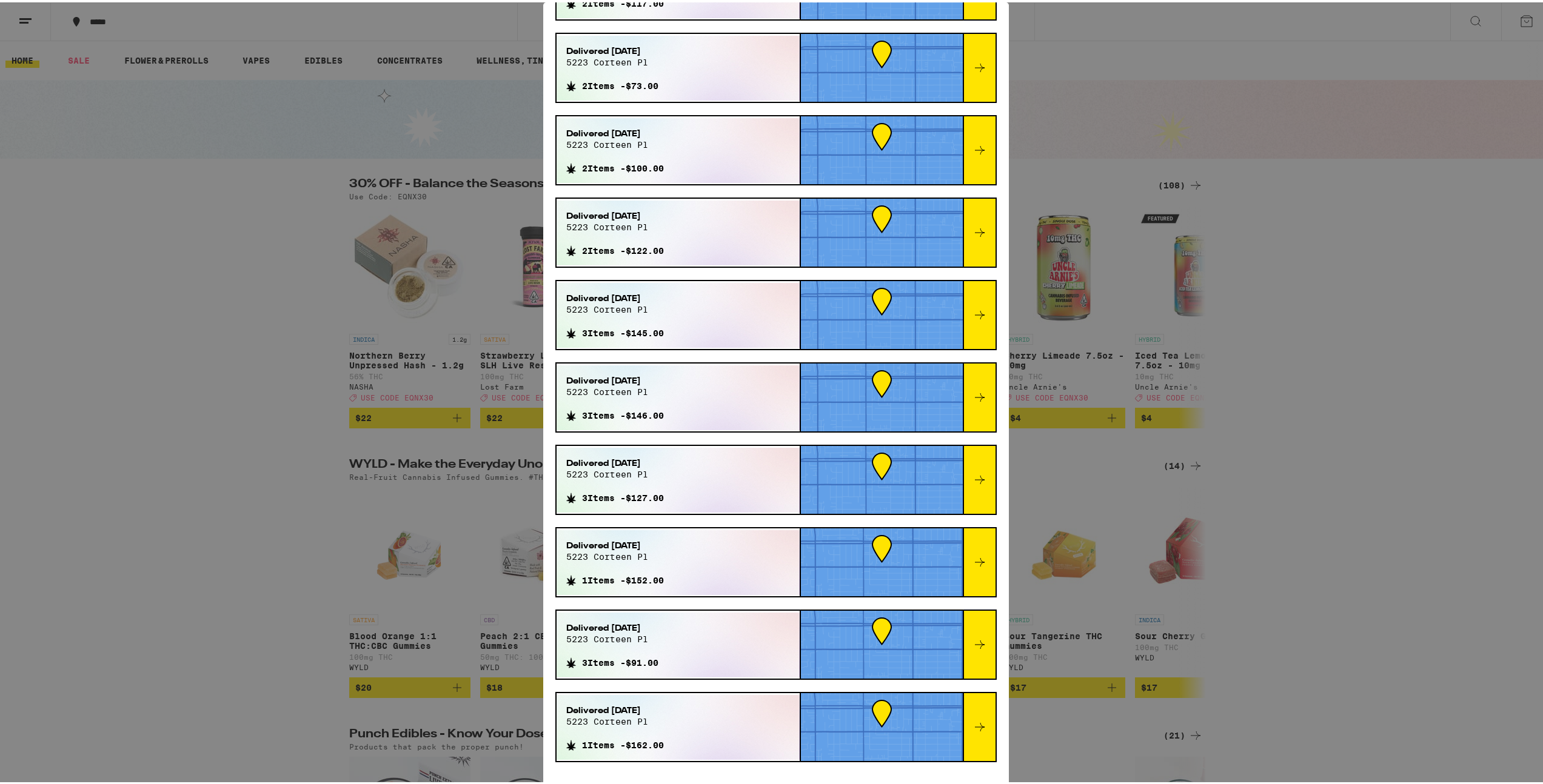
click at [233, 278] on div "Order History Your most recent orders Delivered Jul 22, 2025 5223 corteen pl 2 …" at bounding box center [776, 392] width 1553 height 784
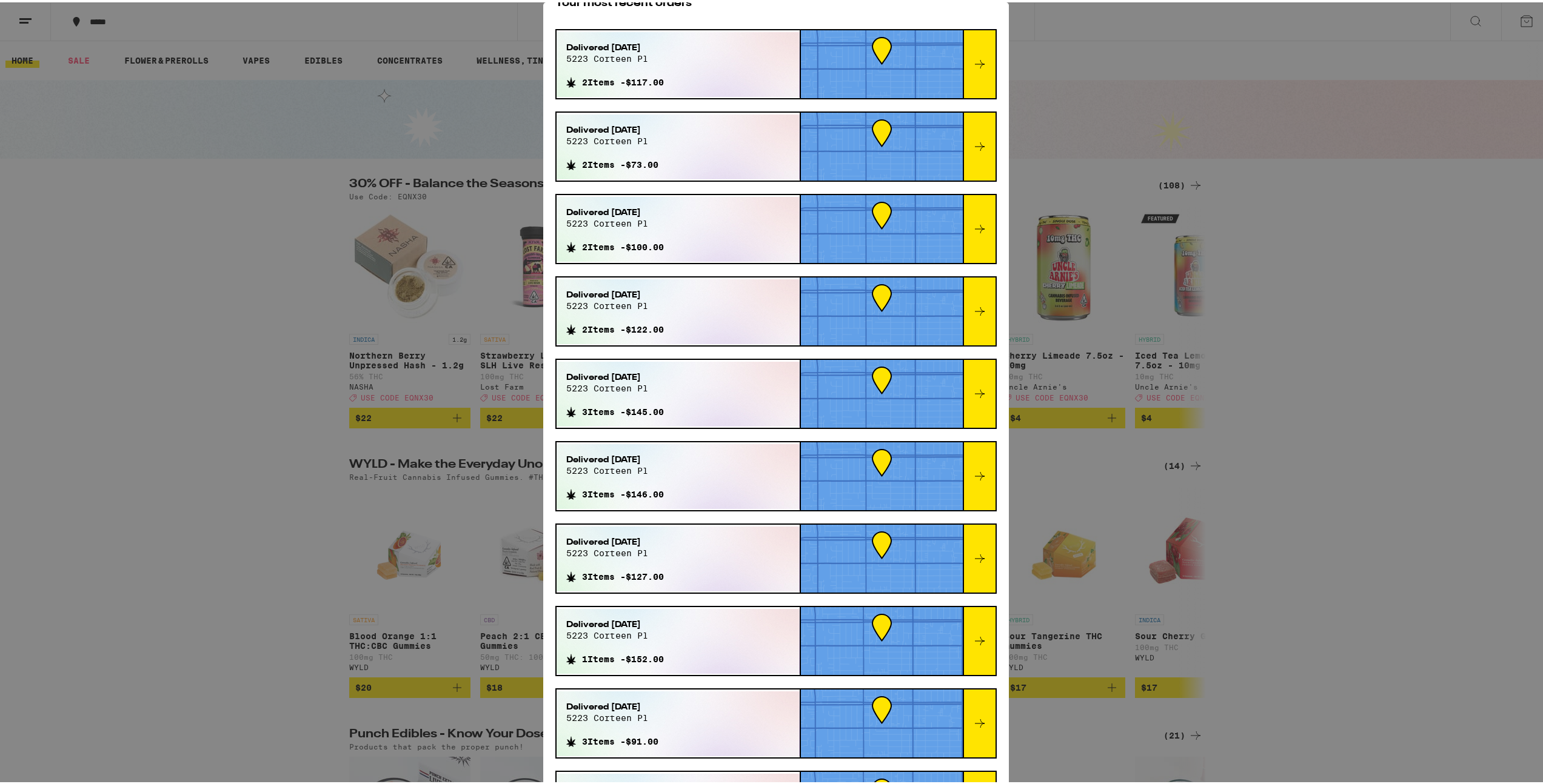
scroll to position [0, 0]
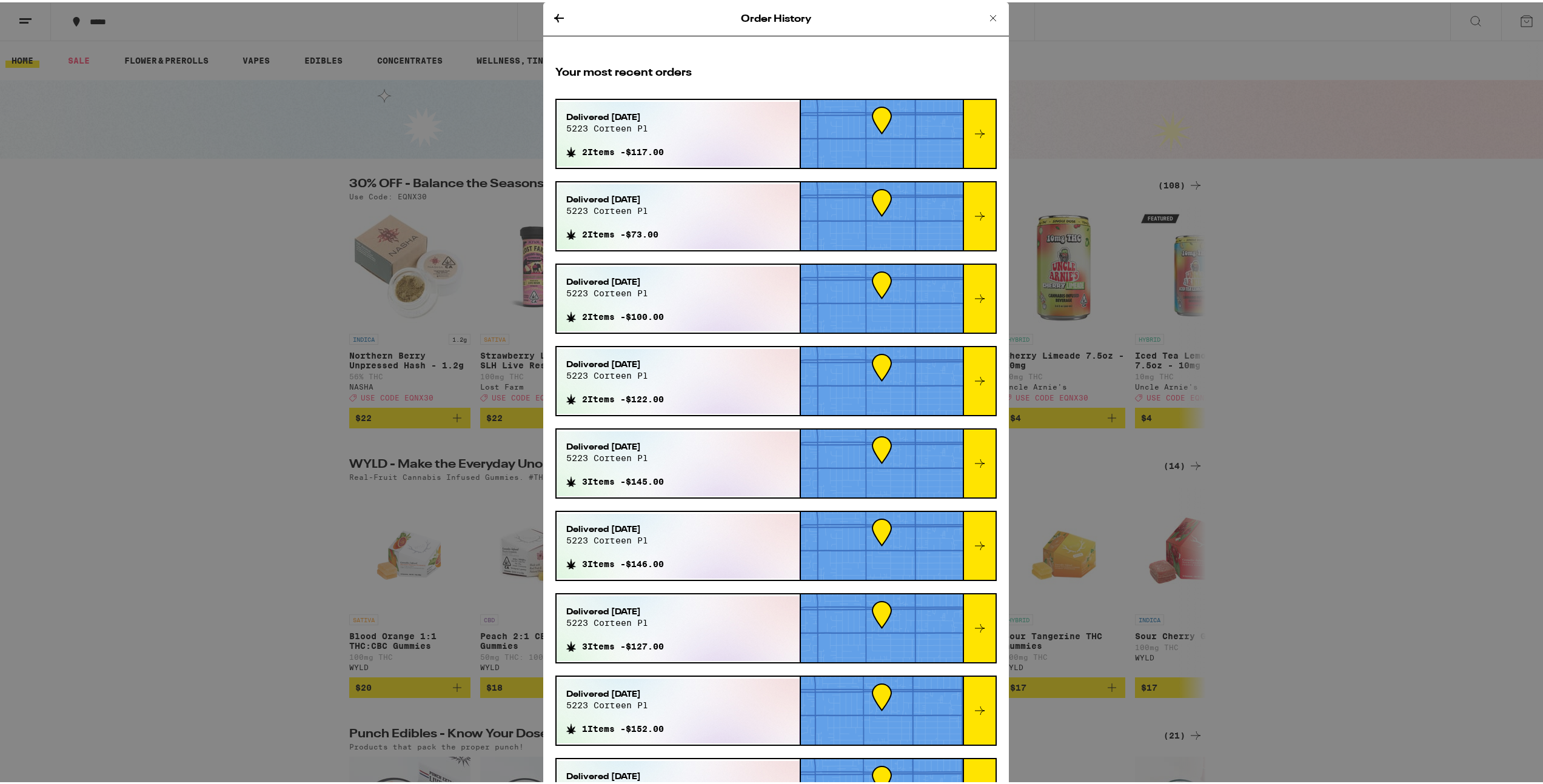
click at [986, 12] on icon at bounding box center [993, 16] width 15 height 15
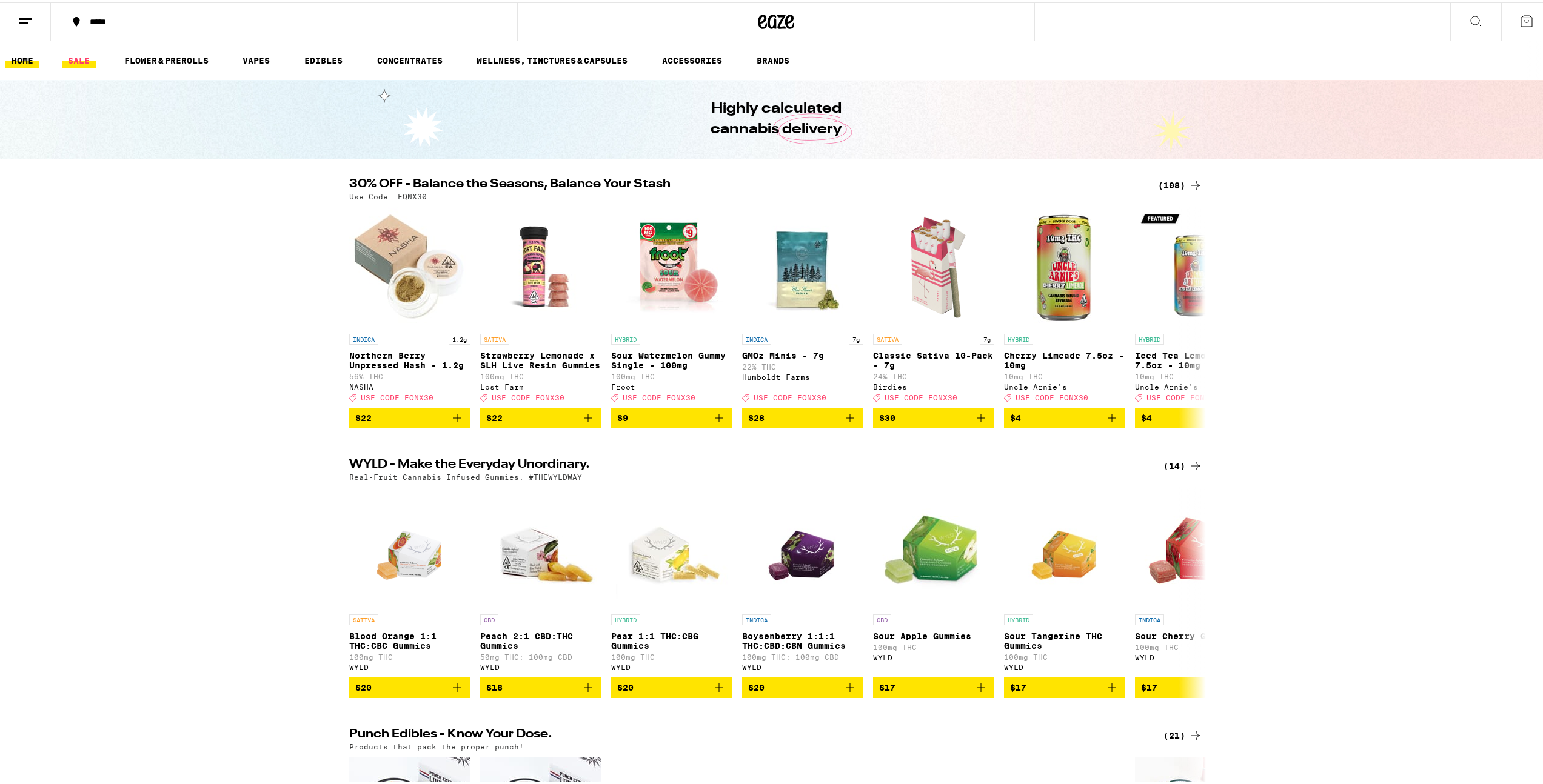
click at [80, 63] on link "SALE" at bounding box center [79, 58] width 34 height 15
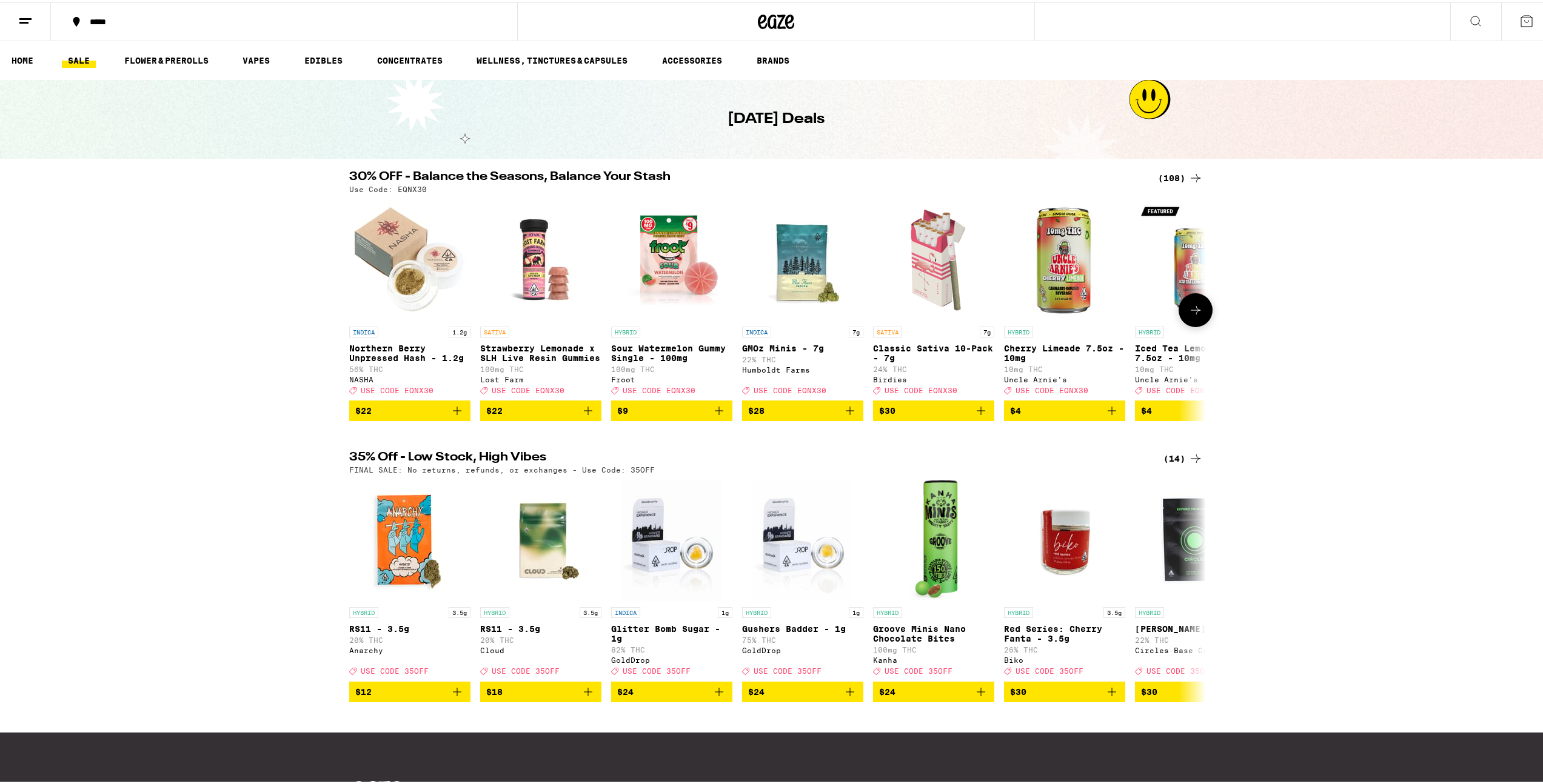
click at [1192, 312] on icon at bounding box center [1196, 307] width 10 height 9
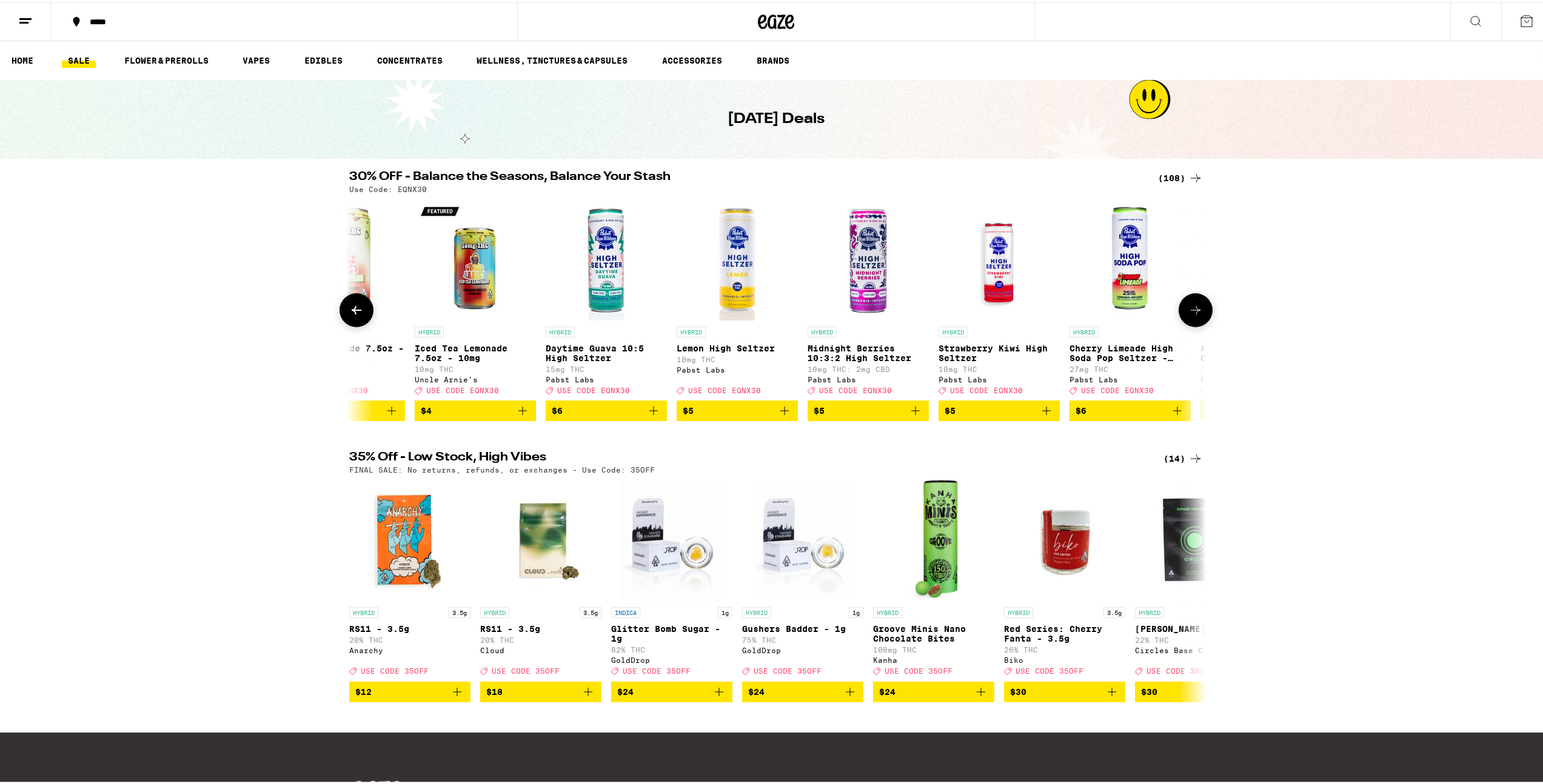
scroll to position [0, 721]
click at [734, 257] on img "Open page for Lemon High Seltzer from Pabst Labs" at bounding box center [736, 257] width 121 height 121
click at [1183, 322] on button at bounding box center [1196, 308] width 34 height 34
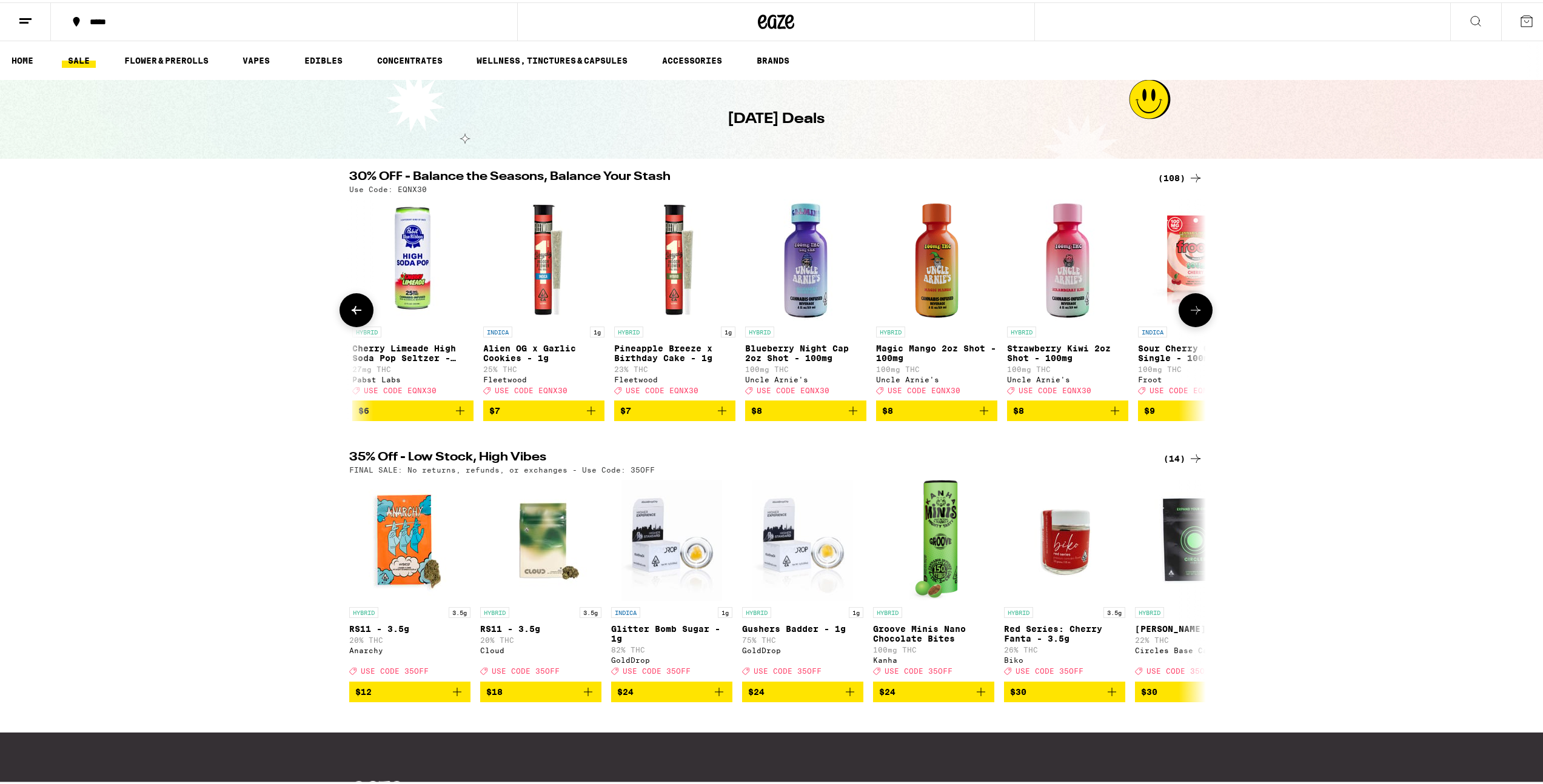
scroll to position [0, 1443]
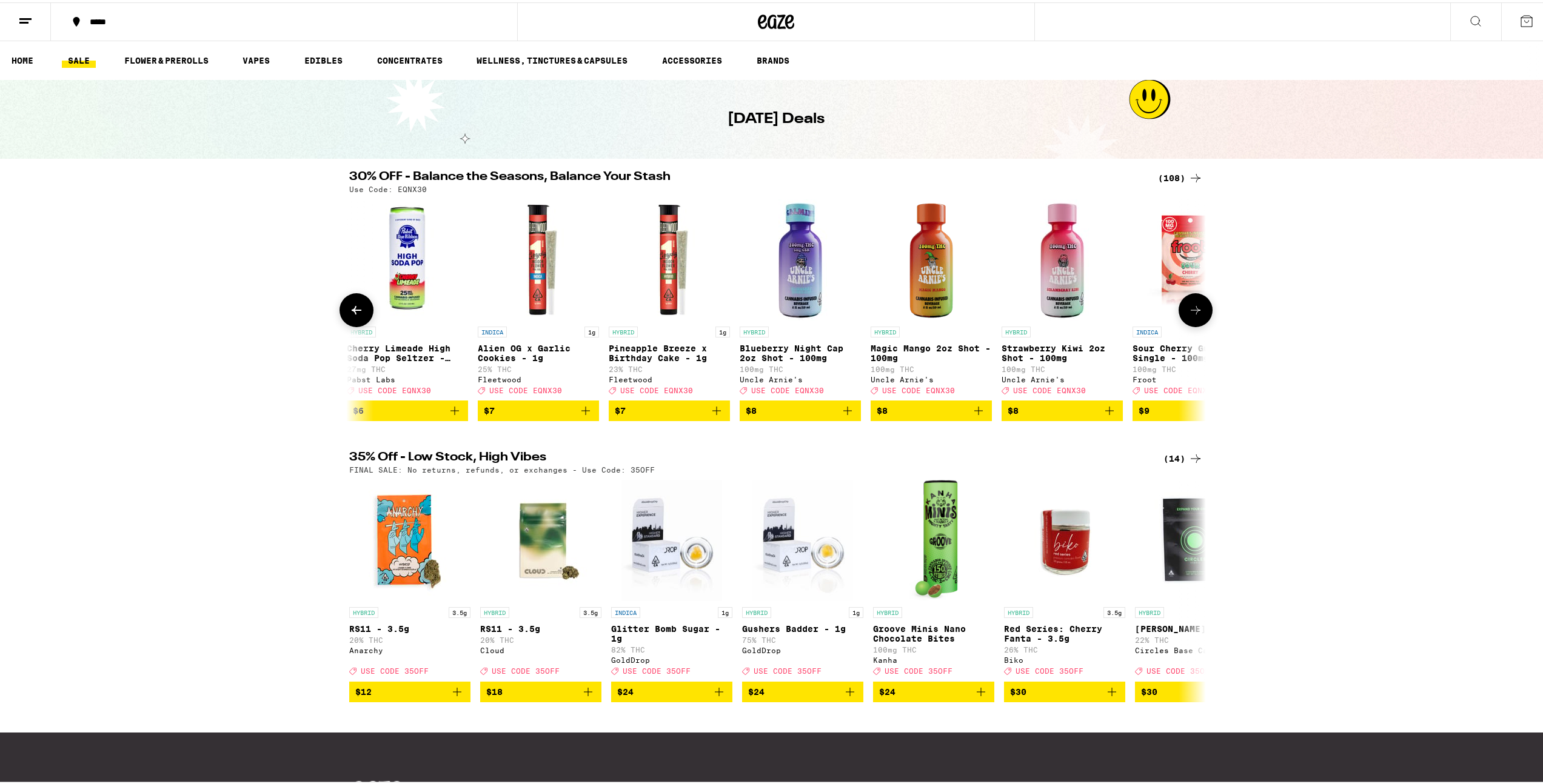
click at [1183, 322] on button at bounding box center [1196, 308] width 34 height 34
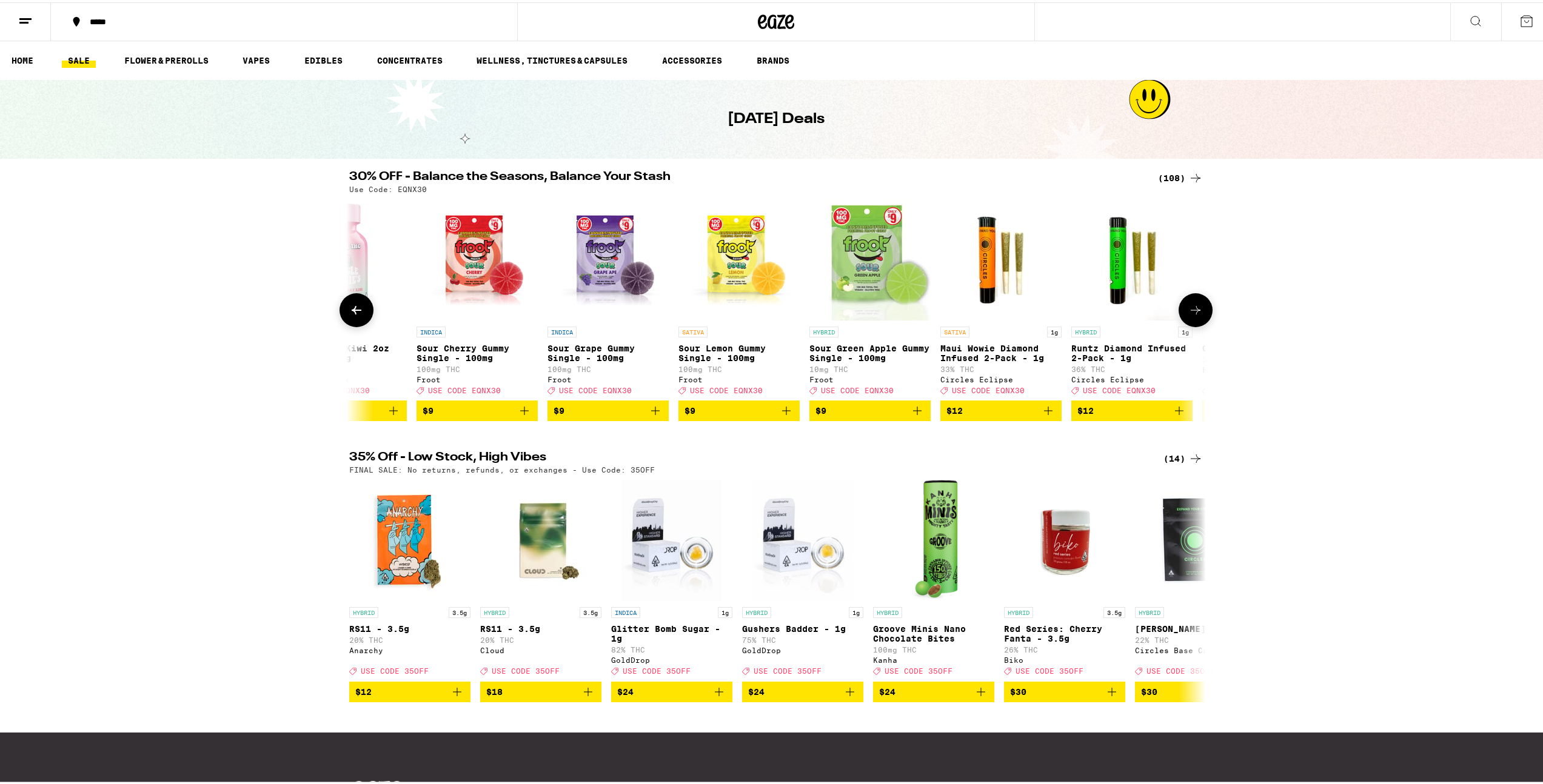
scroll to position [0, 2165]
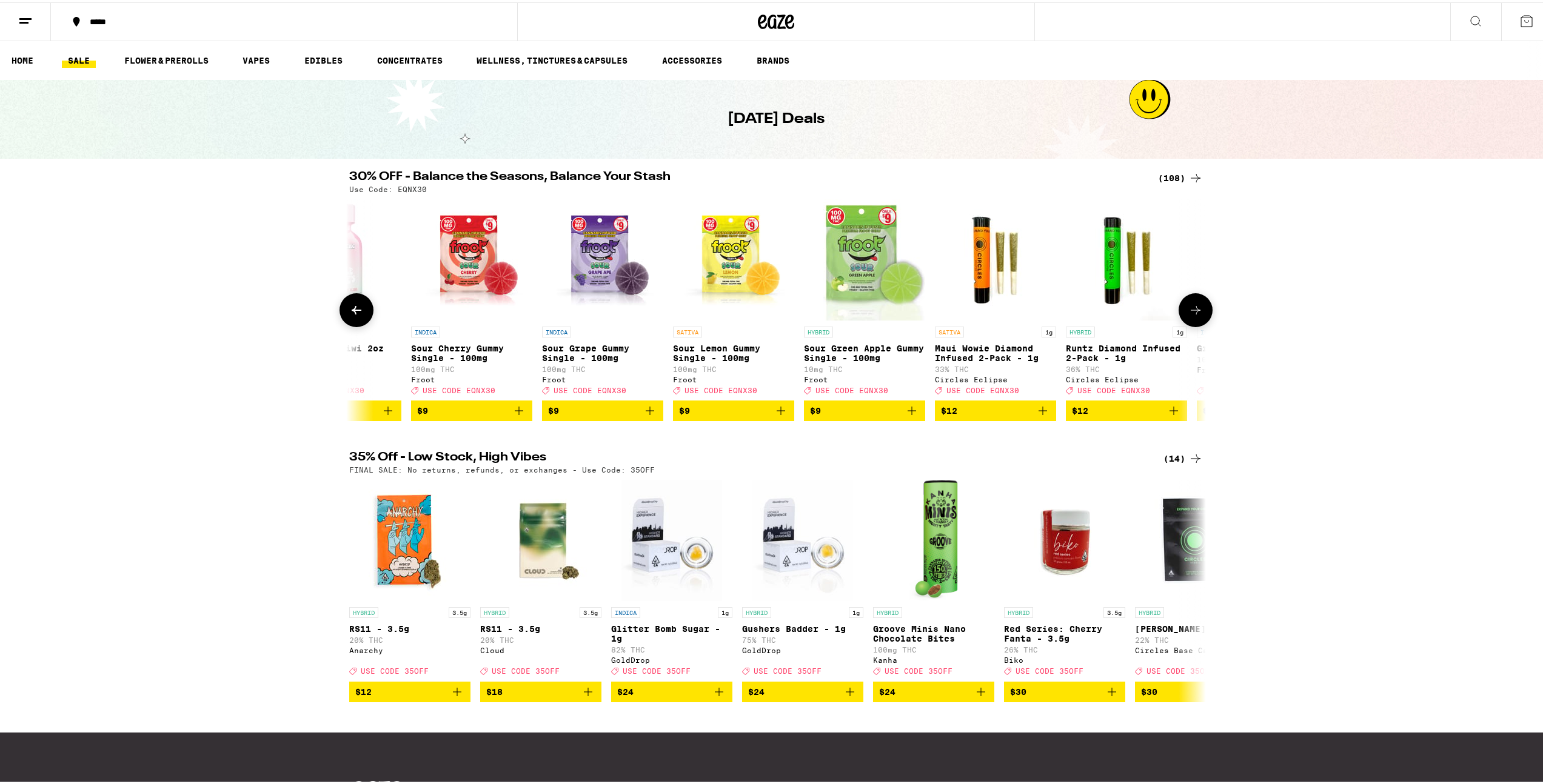
click at [1183, 322] on button at bounding box center [1196, 308] width 34 height 34
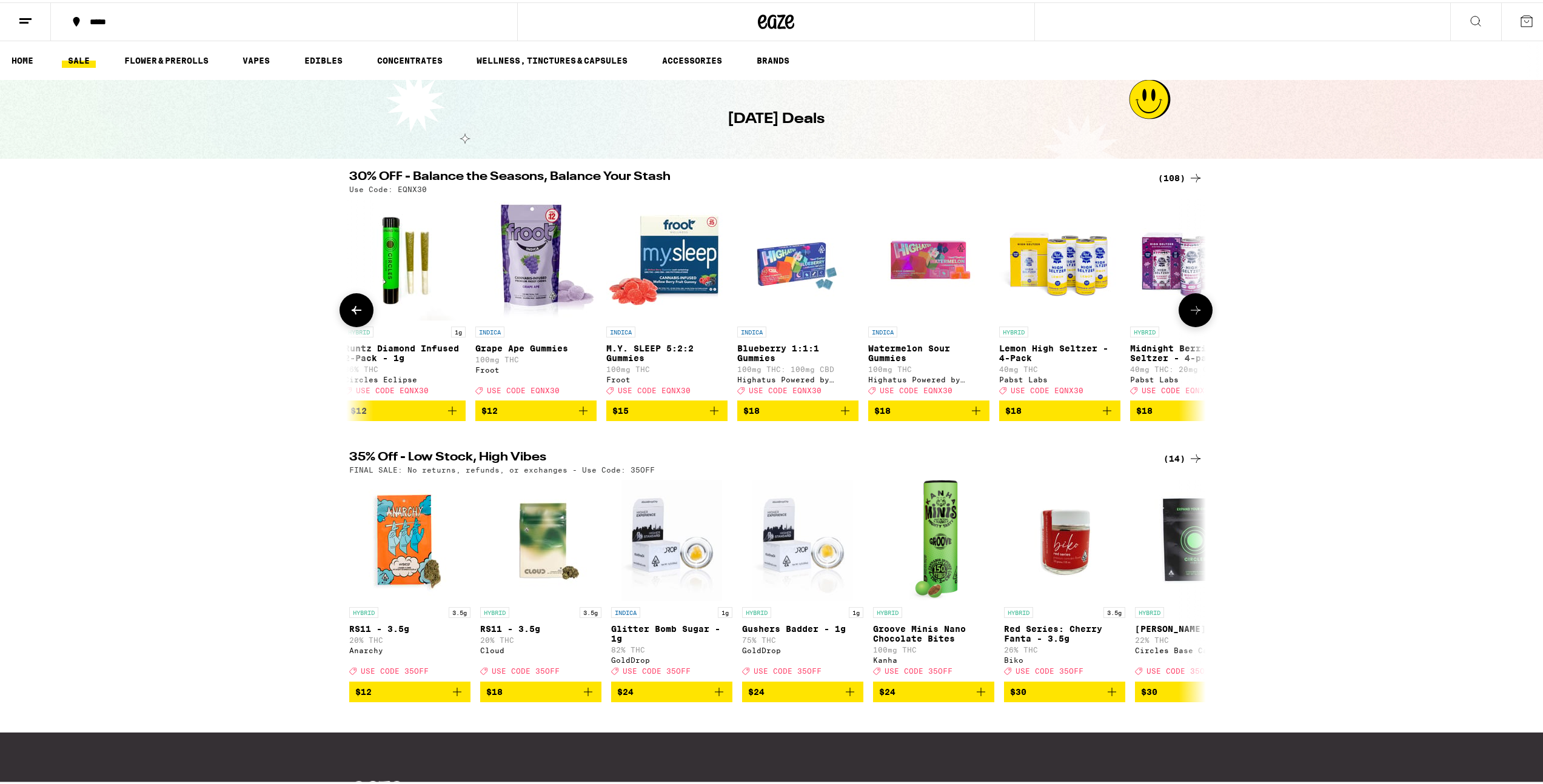
click at [1183, 322] on button at bounding box center [1196, 308] width 34 height 34
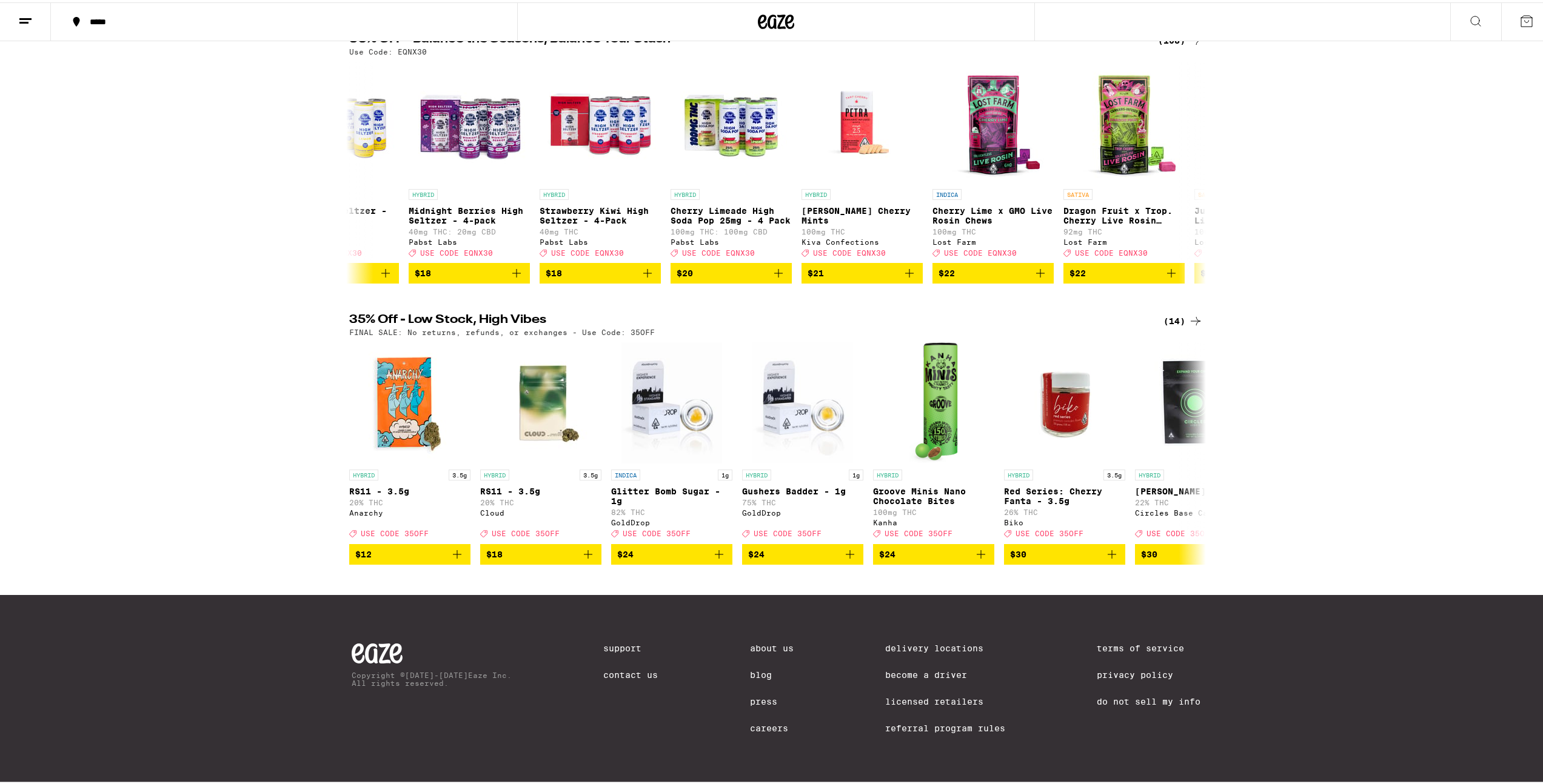
scroll to position [0, 0]
